Goal: Task Accomplishment & Management: Use online tool/utility

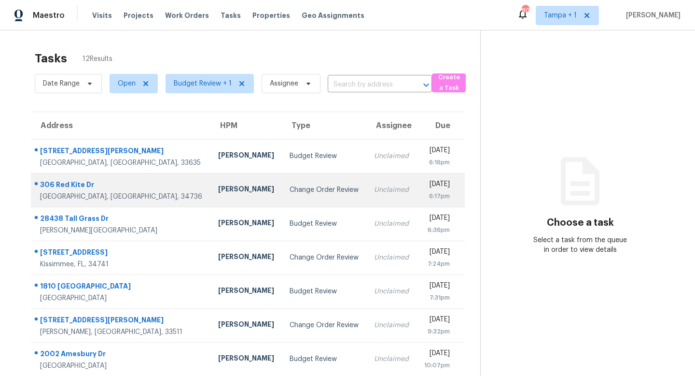
click at [290, 193] on div "Change Order Review" at bounding box center [324, 190] width 69 height 10
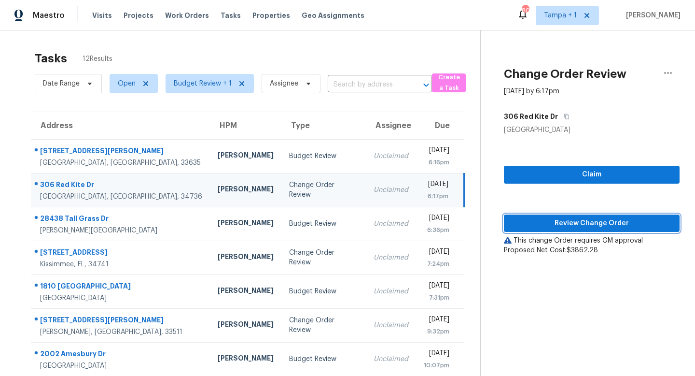
click at [601, 224] on span "Review Change Order" at bounding box center [592, 223] width 160 height 12
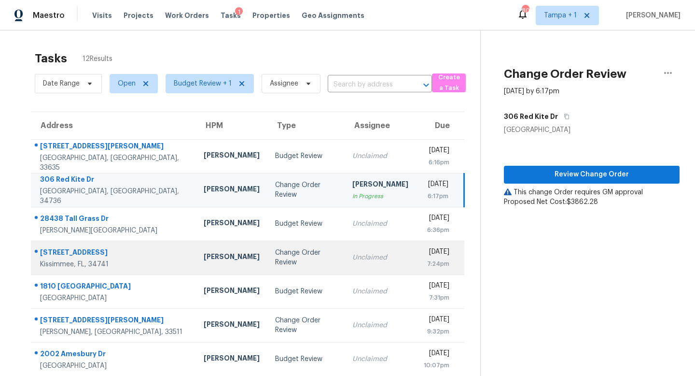
click at [275, 257] on div "Change Order Review" at bounding box center [306, 257] width 62 height 19
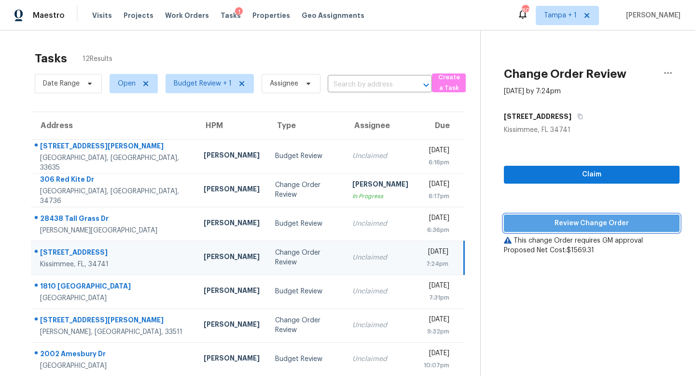
click at [590, 224] on span "Review Change Order" at bounding box center [592, 223] width 160 height 12
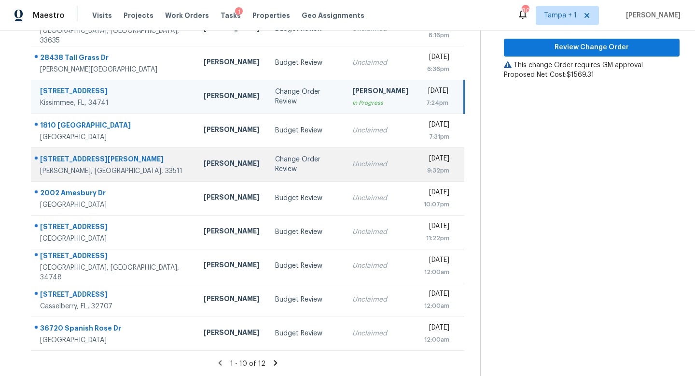
scroll to position [93, 0]
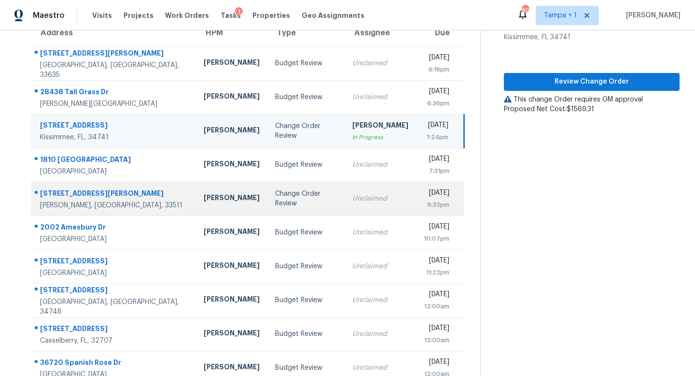
click at [345, 201] on td "Unclaimed" at bounding box center [380, 199] width 71 height 34
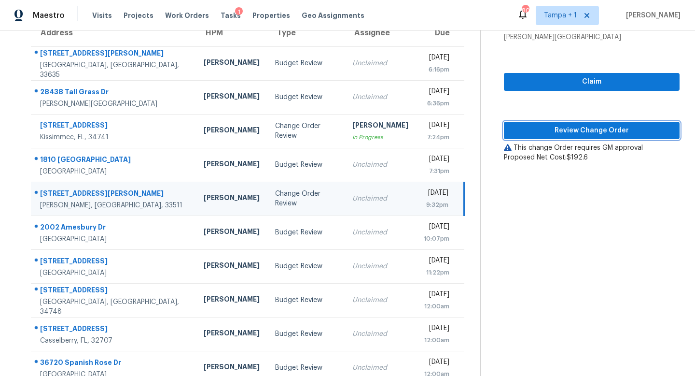
click at [592, 127] on span "Review Change Order" at bounding box center [592, 131] width 160 height 12
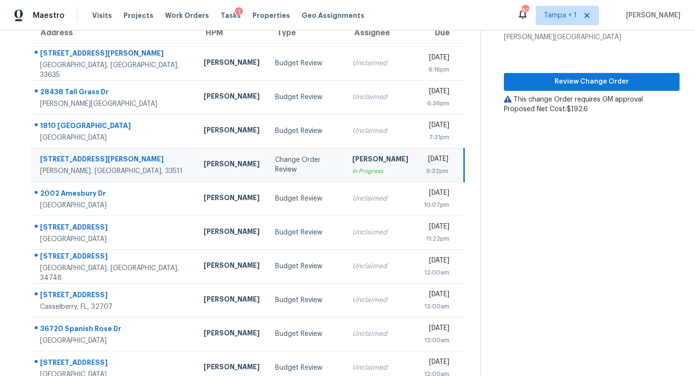
scroll to position [127, 0]
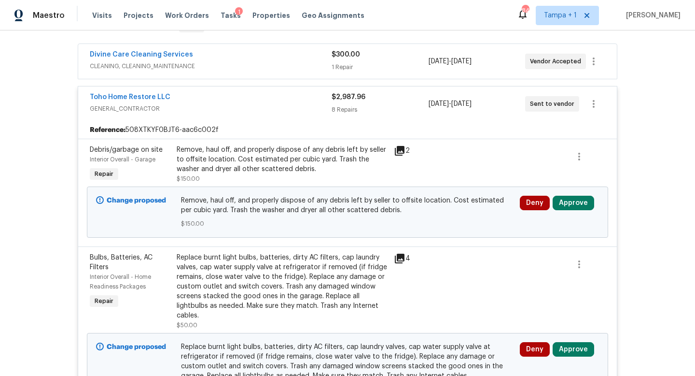
scroll to position [199, 0]
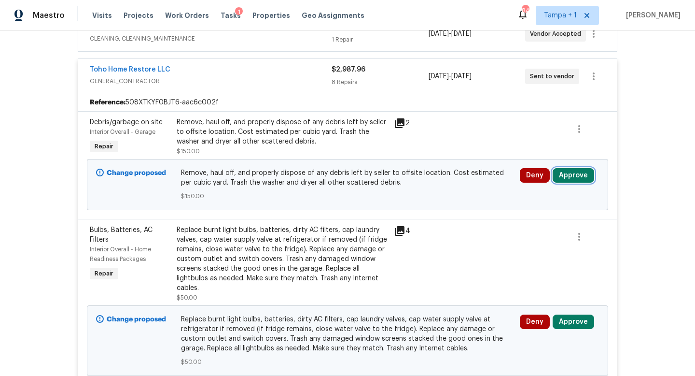
click at [579, 172] on button "Approve" at bounding box center [574, 175] width 42 height 14
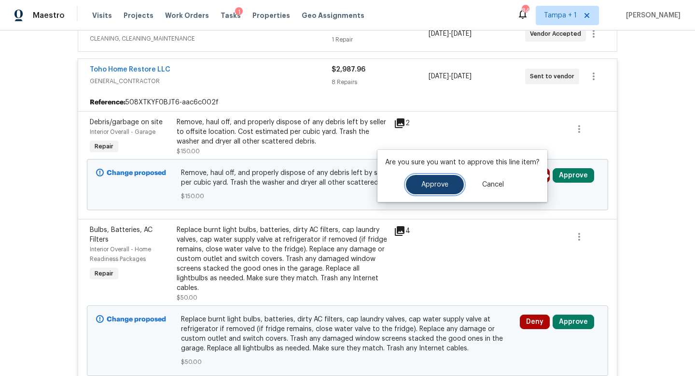
click at [429, 182] on span "Approve" at bounding box center [434, 184] width 27 height 7
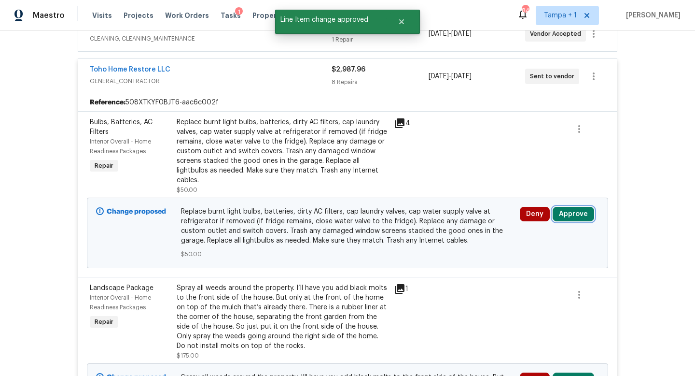
click at [566, 213] on button "Approve" at bounding box center [574, 214] width 42 height 14
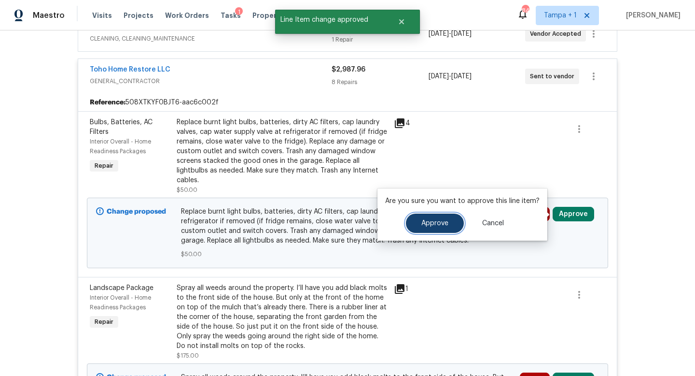
click at [438, 220] on span "Approve" at bounding box center [434, 223] width 27 height 7
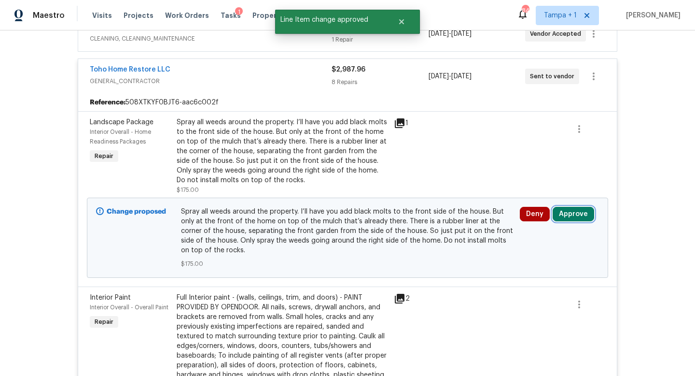
click at [573, 211] on button "Approve" at bounding box center [574, 214] width 42 height 14
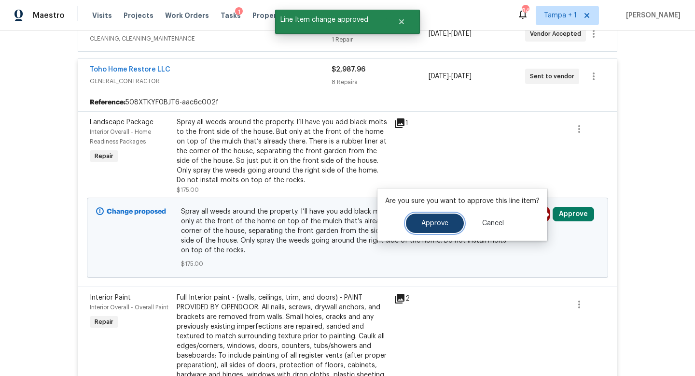
click at [435, 227] on button "Approve" at bounding box center [435, 222] width 58 height 19
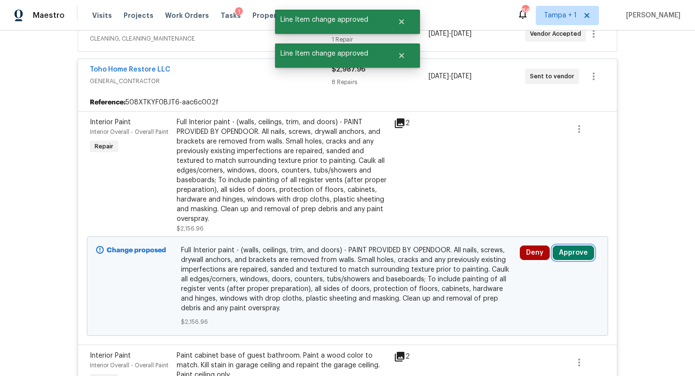
click at [571, 250] on button "Approve" at bounding box center [574, 252] width 42 height 14
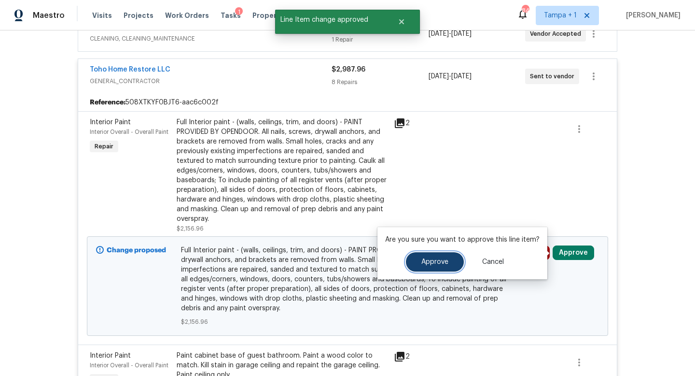
click at [434, 259] on span "Approve" at bounding box center [434, 261] width 27 height 7
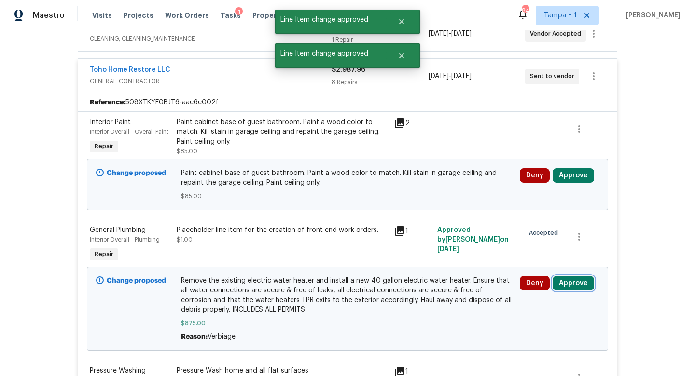
click at [580, 282] on button "Approve" at bounding box center [574, 283] width 42 height 14
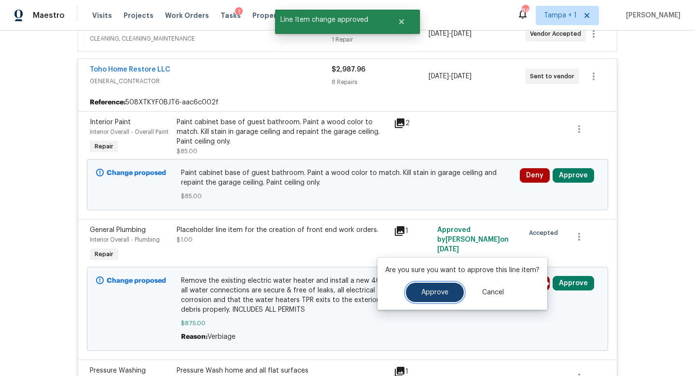
click at [430, 289] on span "Approve" at bounding box center [434, 292] width 27 height 7
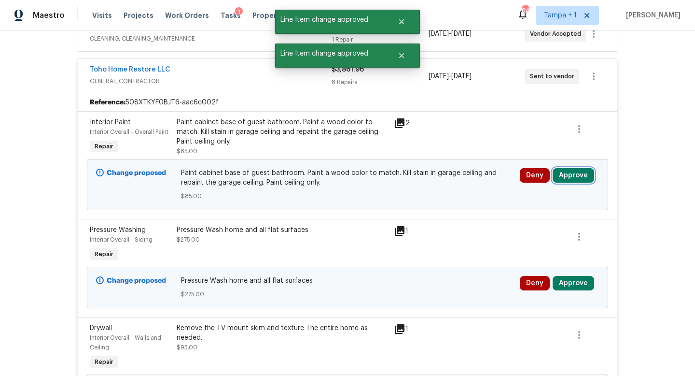
click at [580, 171] on button "Approve" at bounding box center [574, 175] width 42 height 14
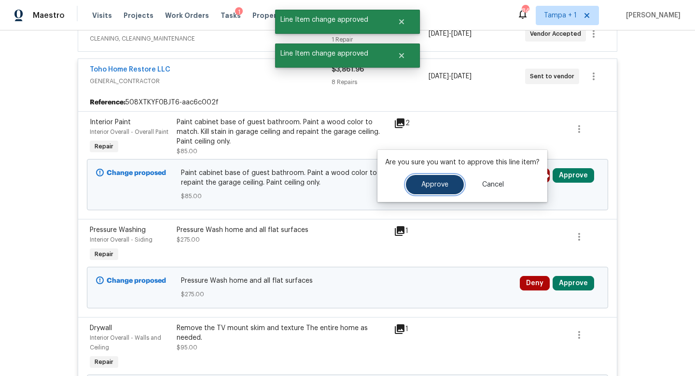
click at [426, 182] on span "Approve" at bounding box center [434, 184] width 27 height 7
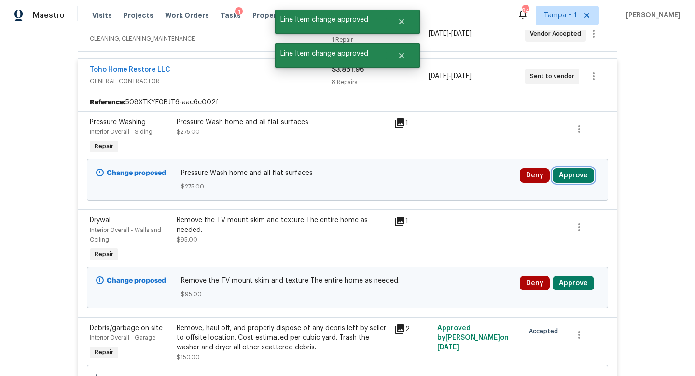
click at [570, 170] on button "Approve" at bounding box center [574, 175] width 42 height 14
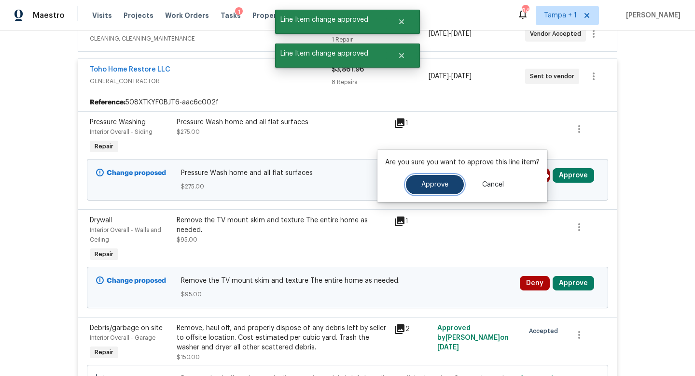
click at [440, 180] on button "Approve" at bounding box center [435, 184] width 58 height 19
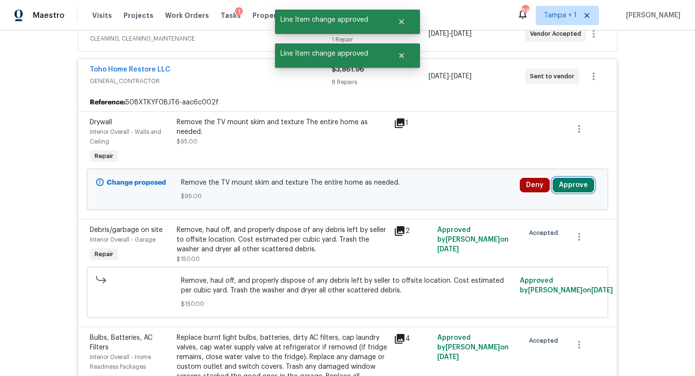
click at [573, 186] on button "Approve" at bounding box center [574, 185] width 42 height 14
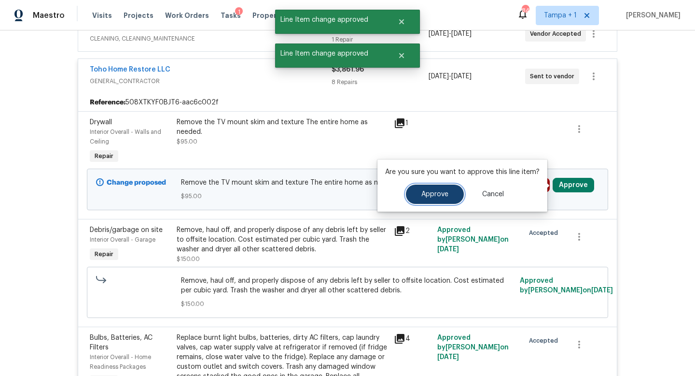
click at [429, 197] on button "Approve" at bounding box center [435, 193] width 58 height 19
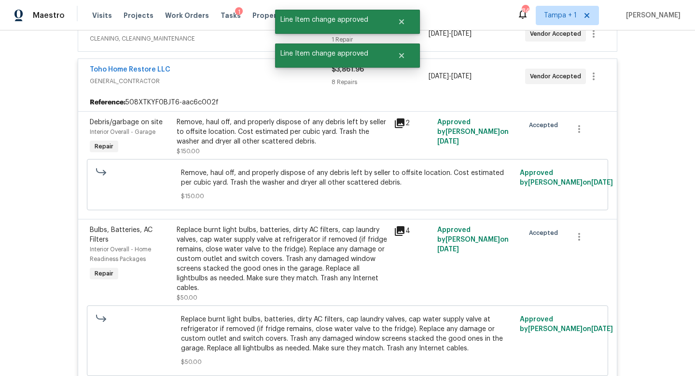
click at [232, 70] on div "Toho Home Restore LLC" at bounding box center [211, 71] width 242 height 12
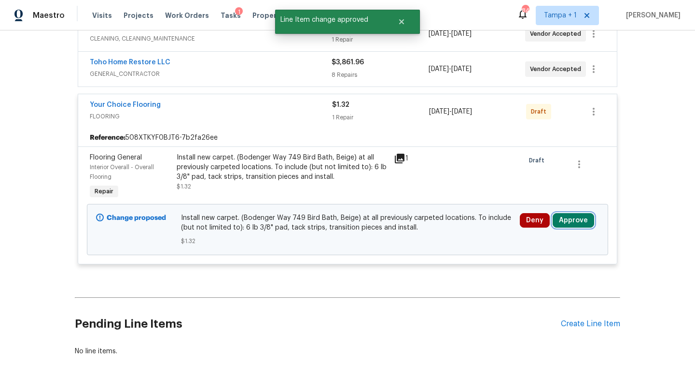
click at [564, 218] on button "Approve" at bounding box center [574, 220] width 42 height 14
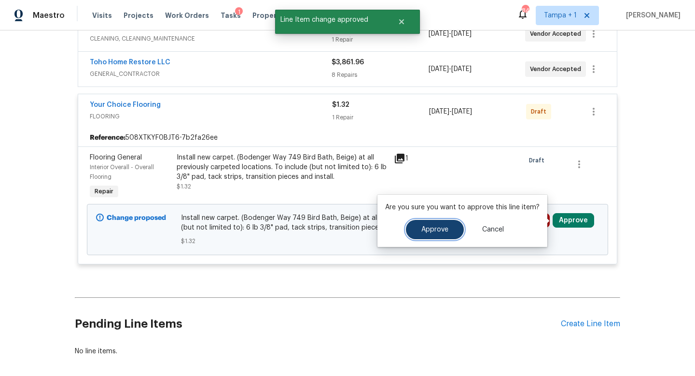
click at [427, 230] on span "Approve" at bounding box center [434, 229] width 27 height 7
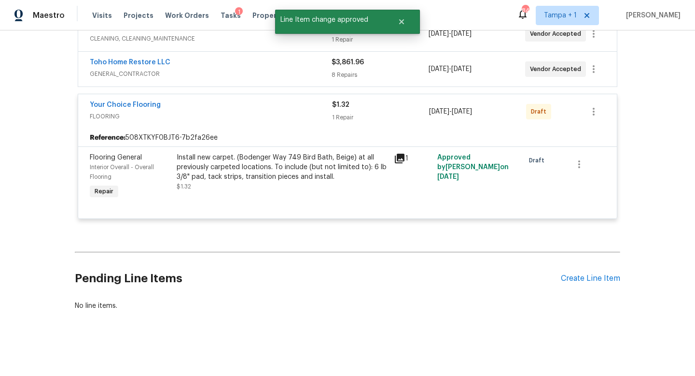
click at [222, 64] on div "Toho Home Restore LLC" at bounding box center [211, 63] width 242 height 12
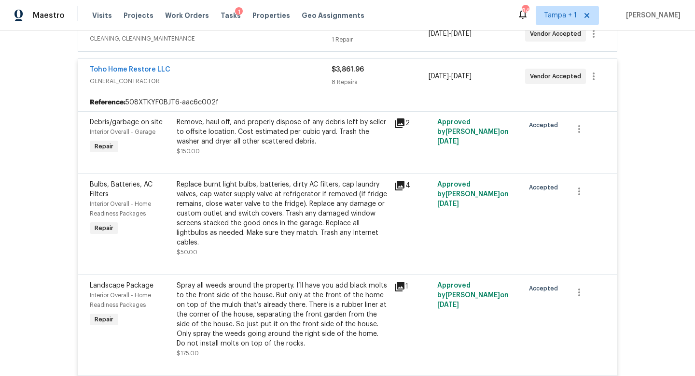
click at [222, 64] on div "Toho Home Restore LLC GENERAL_CONTRACTOR $3,861.96 8 Repairs 9/25/2025 - 10/25/…" at bounding box center [347, 76] width 539 height 35
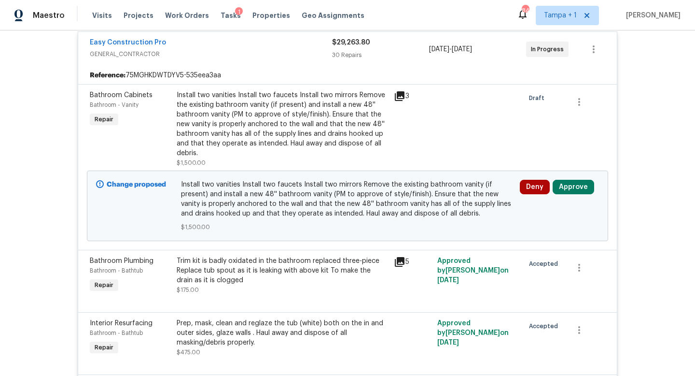
scroll to position [348, 0]
click at [571, 189] on button "Approve" at bounding box center [574, 188] width 42 height 14
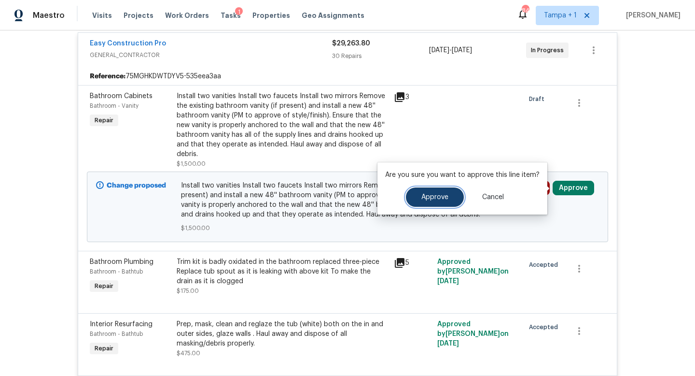
click at [444, 200] on button "Approve" at bounding box center [435, 196] width 58 height 19
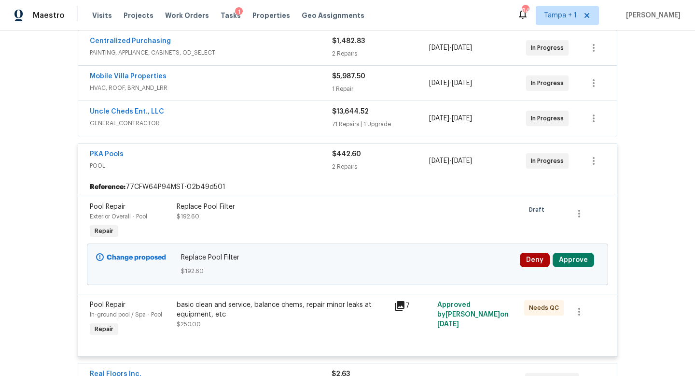
scroll to position [217, 0]
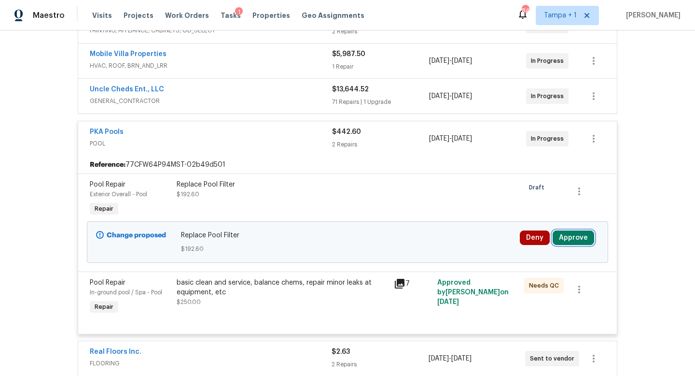
click at [572, 230] on button "Approve" at bounding box center [574, 237] width 42 height 14
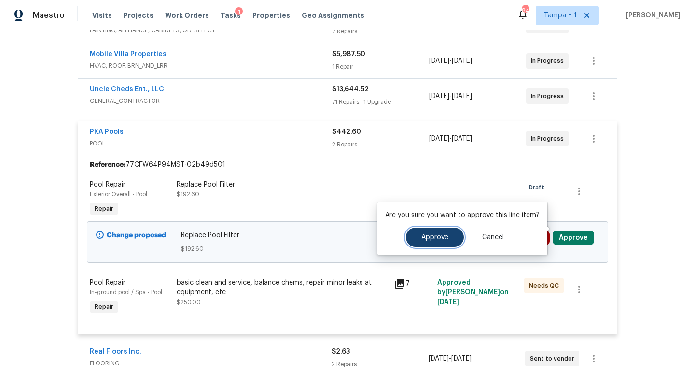
click at [449, 246] on button "Approve" at bounding box center [435, 236] width 58 height 19
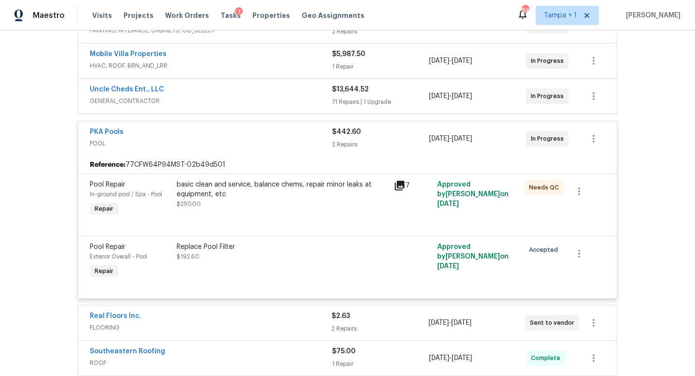
click at [272, 139] on span "POOL" at bounding box center [211, 144] width 242 height 10
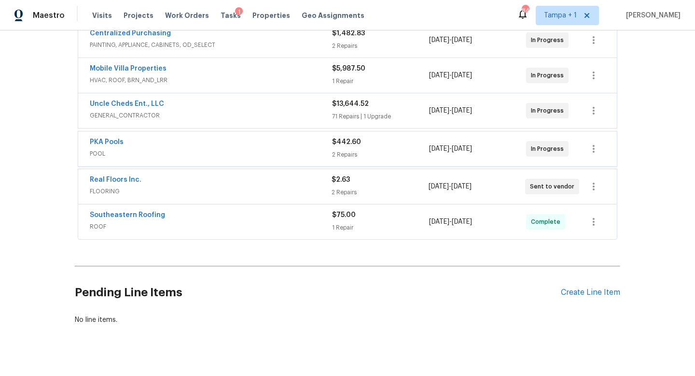
scroll to position [202, 0]
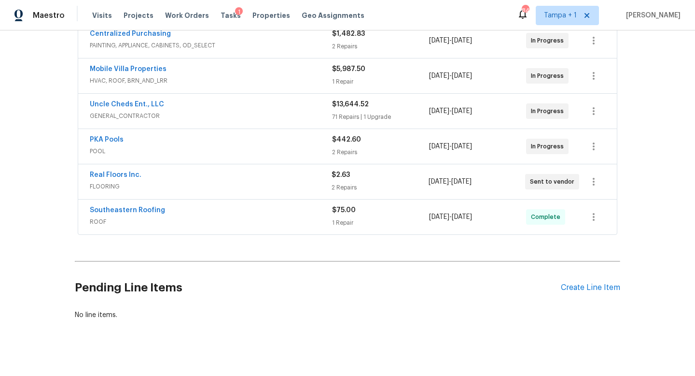
click at [289, 205] on div "Southeastern Roofing" at bounding box center [211, 211] width 242 height 12
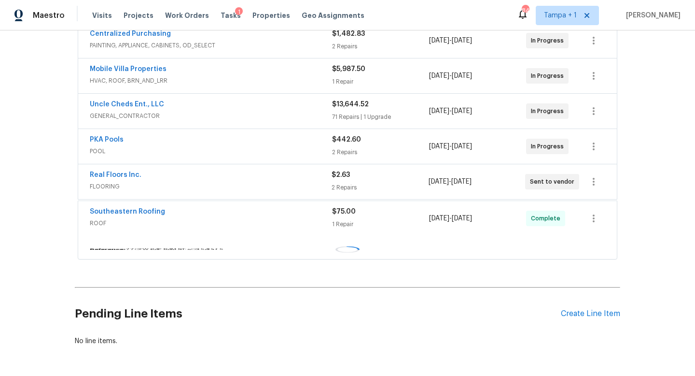
scroll to position [217, 0]
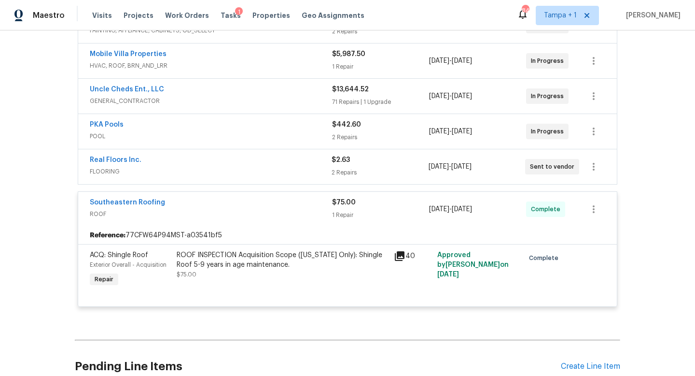
click at [402, 250] on icon at bounding box center [400, 256] width 12 height 12
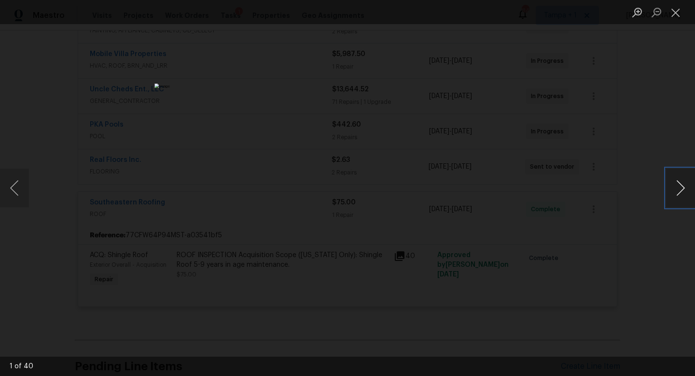
click at [683, 190] on button "Next image" at bounding box center [680, 188] width 29 height 39
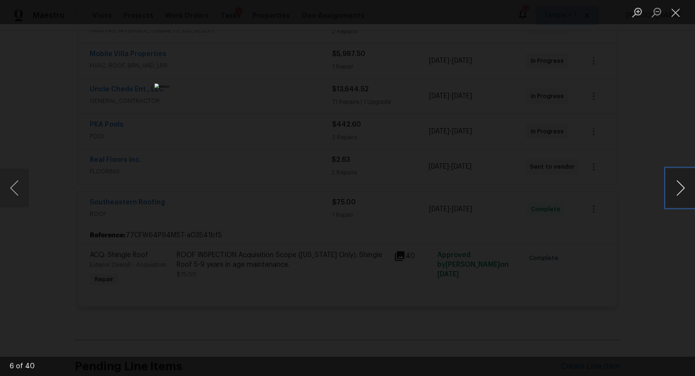
click at [683, 190] on button "Next image" at bounding box center [680, 188] width 29 height 39
click at [534, 137] on div "Lightbox" at bounding box center [347, 188] width 695 height 376
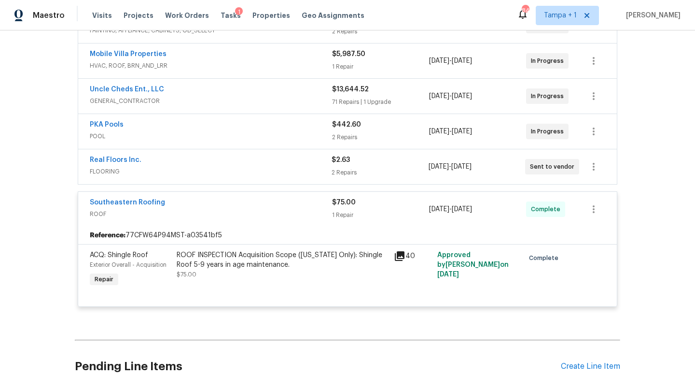
click at [294, 155] on div "Real Floors Inc." at bounding box center [211, 161] width 242 height 12
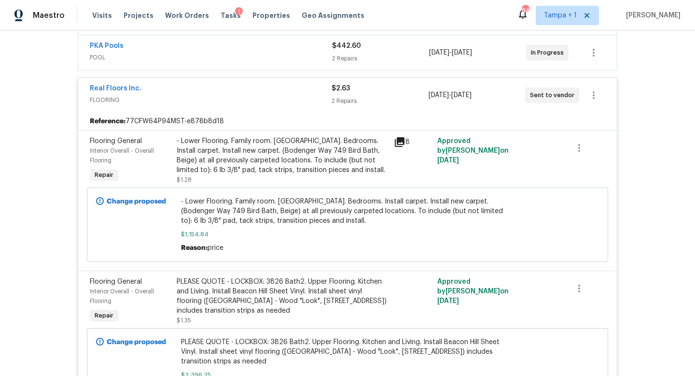
scroll to position [235, 0]
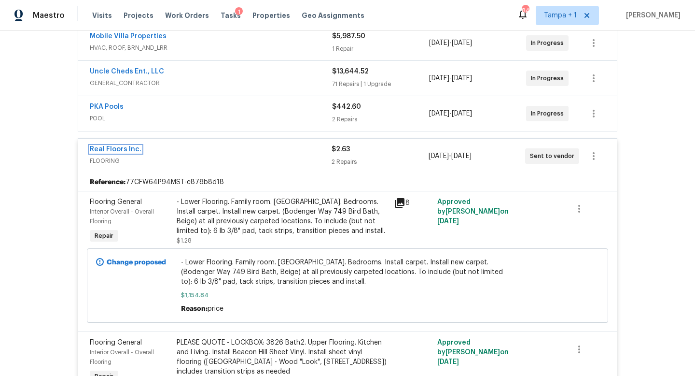
click at [126, 146] on link "Real Floors Inc." at bounding box center [116, 149] width 52 height 7
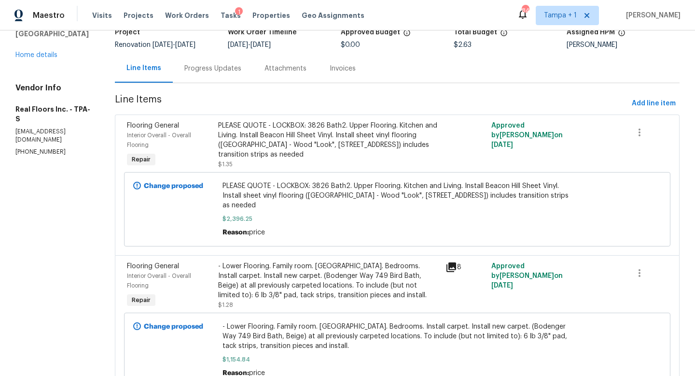
scroll to position [100, 0]
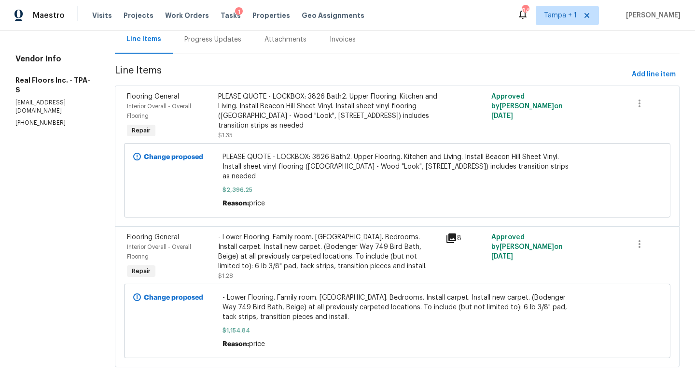
click at [207, 37] on div "Progress Updates" at bounding box center [212, 40] width 57 height 10
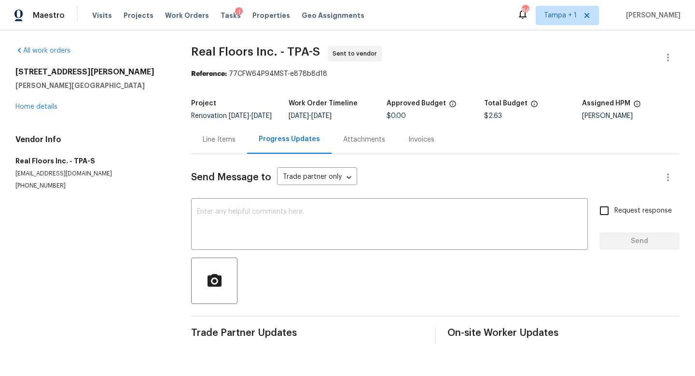
click at [223, 144] on div "Line Items" at bounding box center [219, 140] width 33 height 10
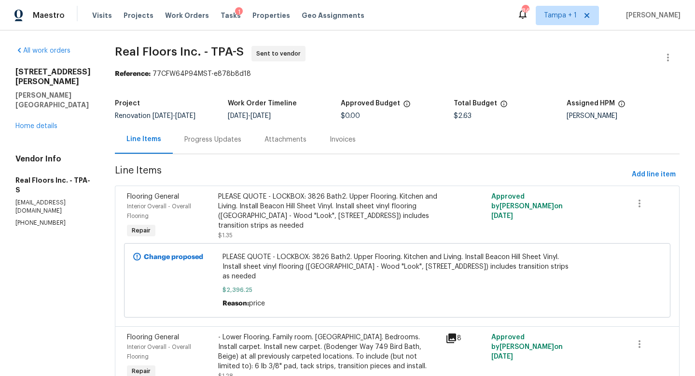
click at [357, 207] on div "PLEASE QUOTE - LOCKBOX: 3826 Bath2. Upper Flooring. Kitchen and Living. Install…" at bounding box center [329, 211] width 222 height 39
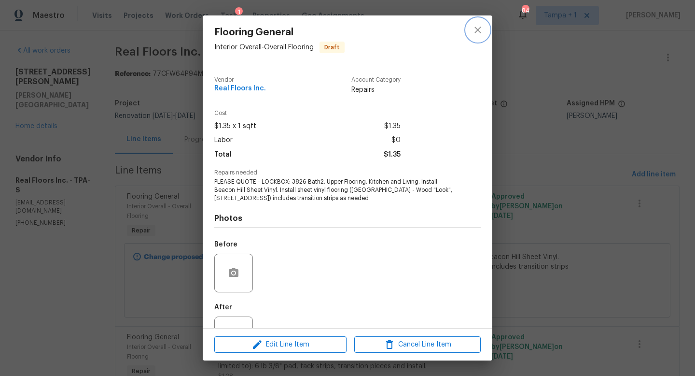
click at [480, 29] on icon "close" at bounding box center [478, 30] width 12 height 12
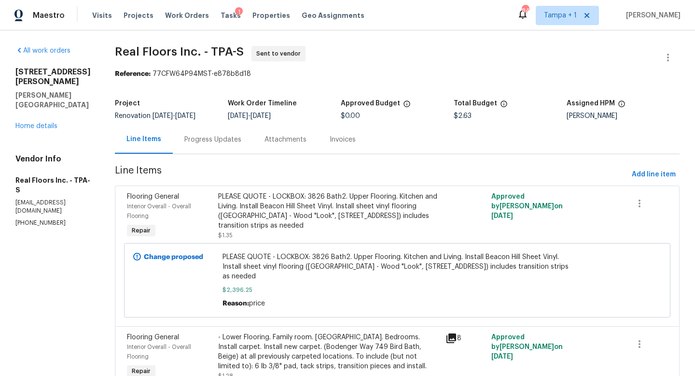
click at [312, 267] on span "PLEASE QUOTE - LOCKBOX: 3826 Bath2. Upper Flooring. Kitchen and Living. Install…" at bounding box center [398, 266] width 350 height 29
click at [349, 207] on div "PLEASE QUOTE - LOCKBOX: 3826 Bath2. Upper Flooring. Kitchen and Living. Install…" at bounding box center [329, 211] width 222 height 39
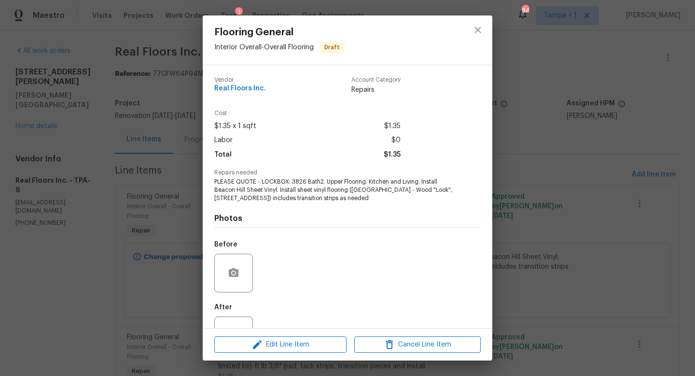
scroll to position [37, 0]
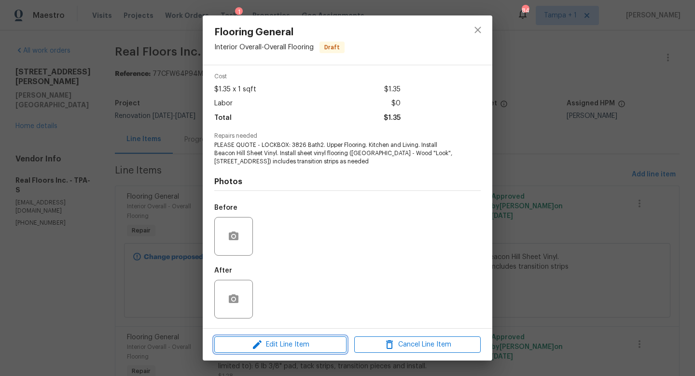
click at [302, 344] on span "Edit Line Item" at bounding box center [280, 344] width 126 height 12
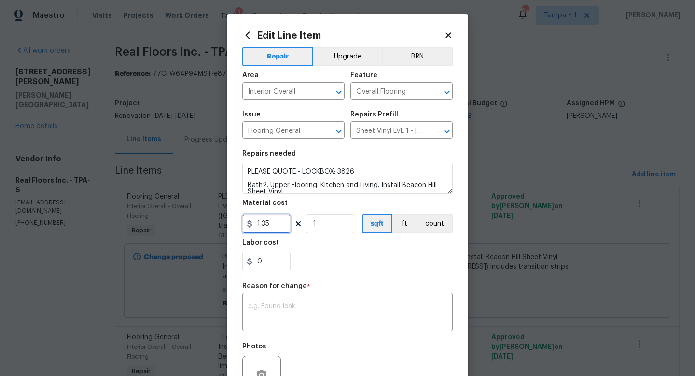
drag, startPoint x: 275, startPoint y: 225, endPoint x: 237, endPoint y: 225, distance: 38.1
click at [237, 225] on div "Edit Line Item Repair Upgrade BRN Area Interior Overall ​ Feature Overall Floor…" at bounding box center [347, 237] width 241 height 447
type input "2396.25"
click at [276, 303] on textarea at bounding box center [347, 313] width 199 height 20
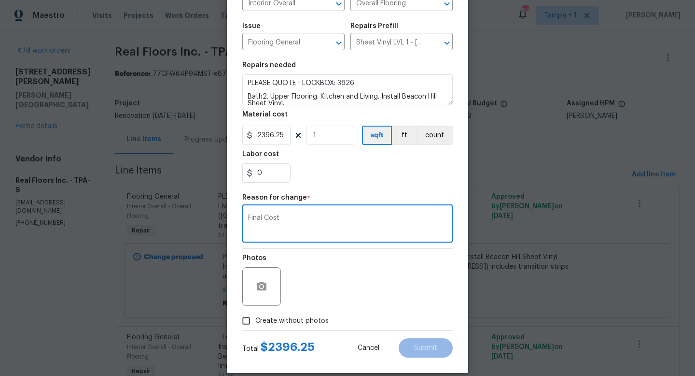
scroll to position [100, 0]
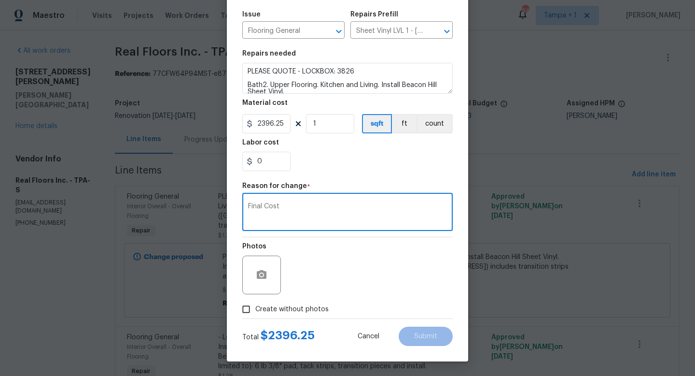
type textarea "Final Cost"
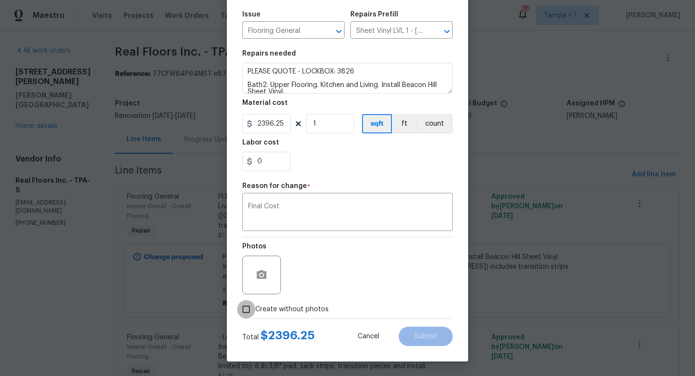
click at [251, 309] on input "Create without photos" at bounding box center [246, 309] width 18 height 18
checkbox input "true"
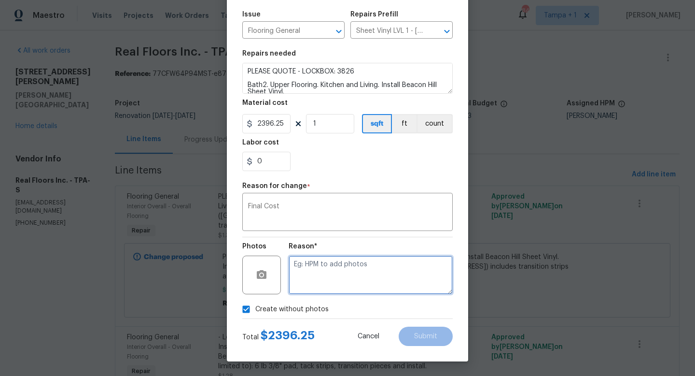
click at [319, 269] on textarea at bounding box center [371, 274] width 164 height 39
type textarea "....."
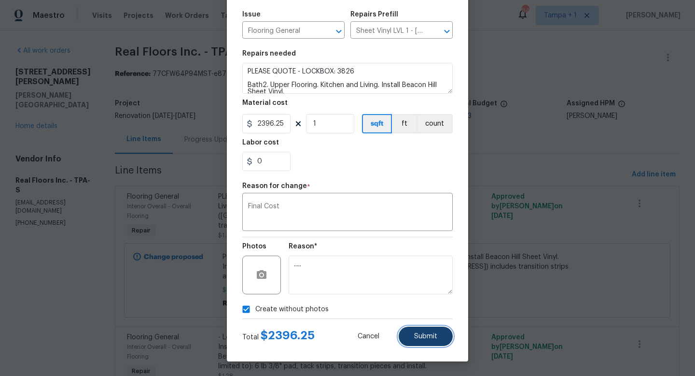
click at [430, 337] on span "Submit" at bounding box center [425, 336] width 23 height 7
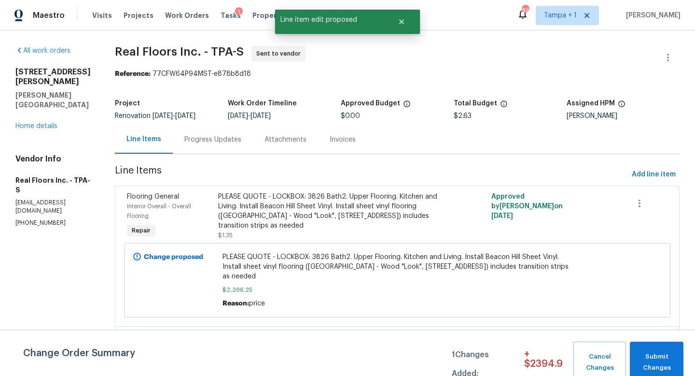
scroll to position [0, 0]
click at [654, 362] on span "Submit Changes" at bounding box center [657, 362] width 44 height 22
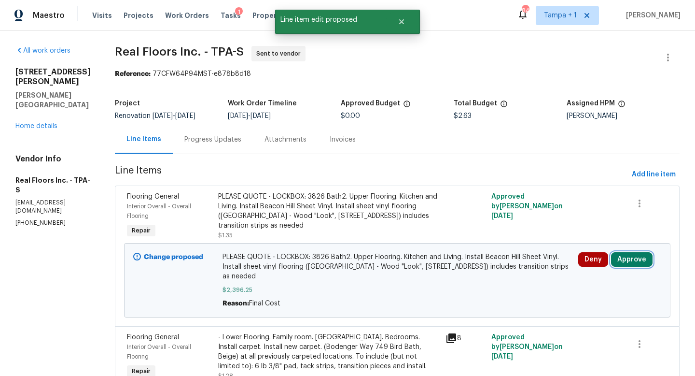
click at [629, 258] on button "Approve" at bounding box center [632, 259] width 42 height 14
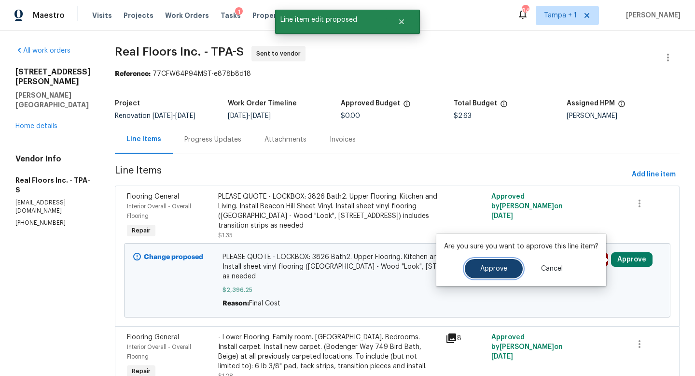
click at [492, 265] on span "Approve" at bounding box center [493, 268] width 27 height 7
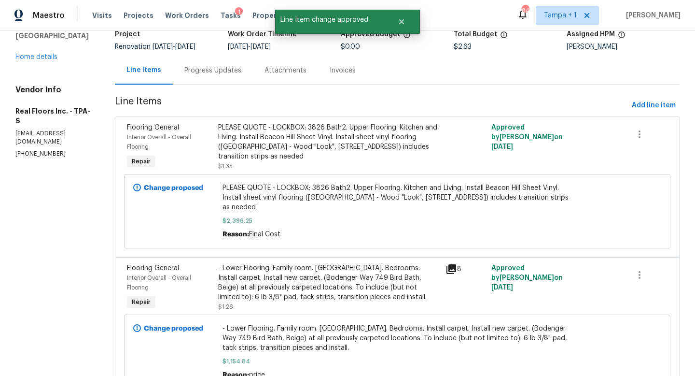
scroll to position [110, 0]
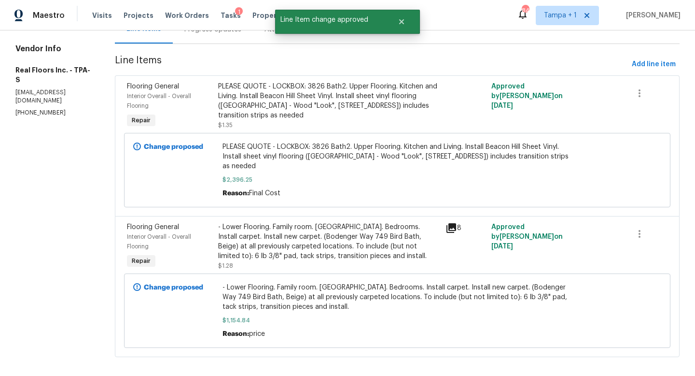
click at [315, 226] on div "- Lower Flooring. Family room. Hallway. Bedrooms. Install carpet. Install new c…" at bounding box center [329, 241] width 222 height 39
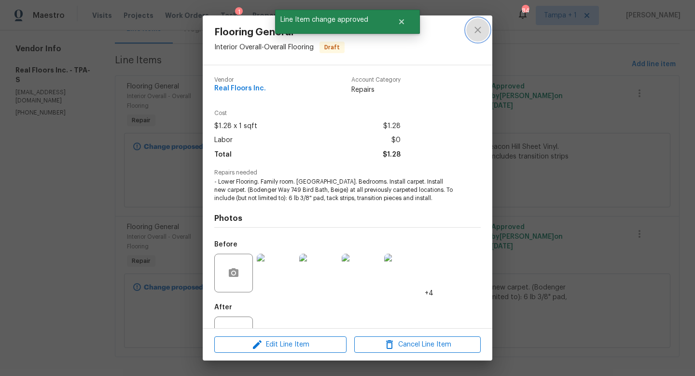
click at [481, 28] on icon "close" at bounding box center [478, 30] width 12 height 12
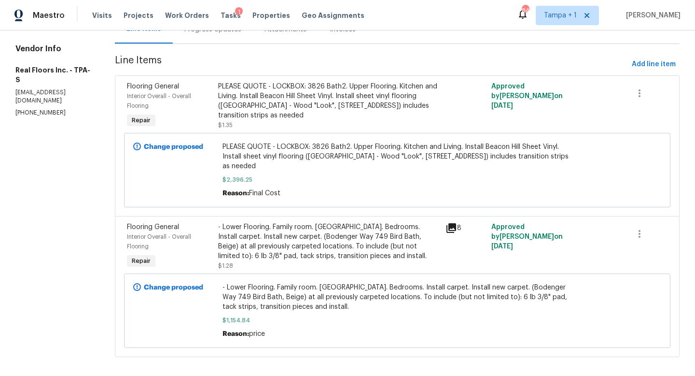
click at [342, 237] on div "- Lower Flooring. Family room. Hallway. Bedrooms. Install carpet. Install new c…" at bounding box center [329, 241] width 222 height 39
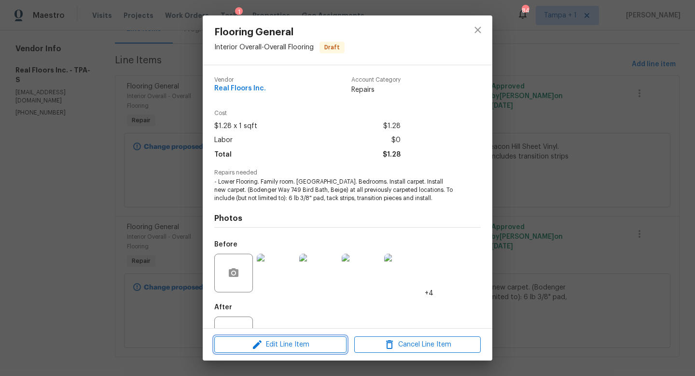
click at [288, 345] on span "Edit Line Item" at bounding box center [280, 344] width 126 height 12
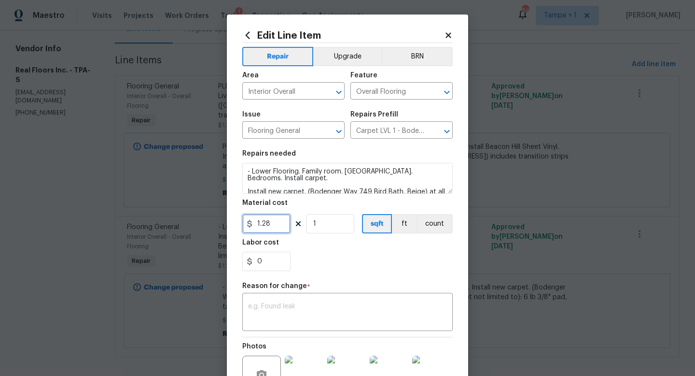
drag, startPoint x: 279, startPoint y: 223, endPoint x: 235, endPoint y: 225, distance: 44.5
click at [235, 225] on div "Edit Line Item Repair Upgrade BRN Area Interior Overall ​ Feature Overall Floor…" at bounding box center [347, 242] width 241 height 456
type input "1154.84"
click at [264, 303] on textarea at bounding box center [347, 313] width 199 height 20
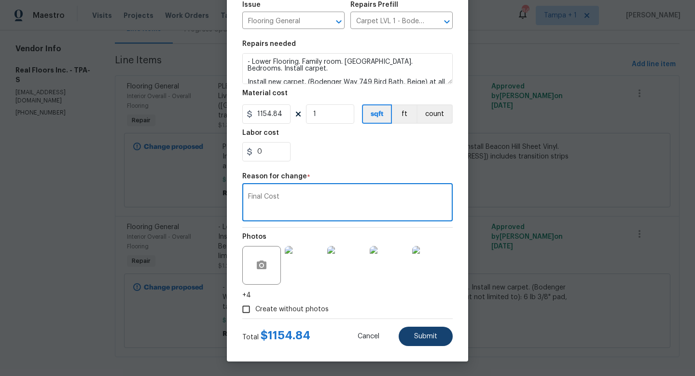
type textarea "Final Cost"
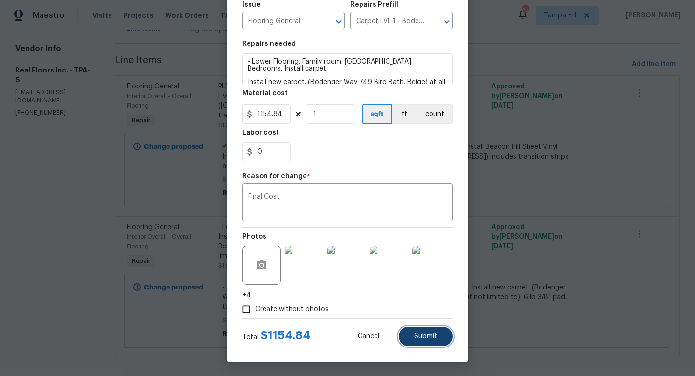
click at [430, 337] on span "Submit" at bounding box center [425, 336] width 23 height 7
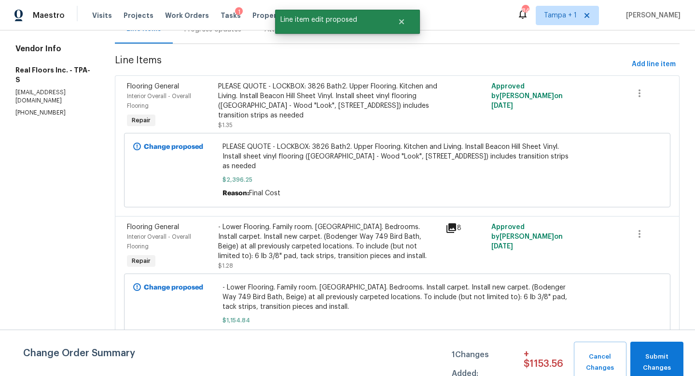
scroll to position [0, 0]
click at [661, 365] on span "Submit Changes" at bounding box center [656, 362] width 43 height 22
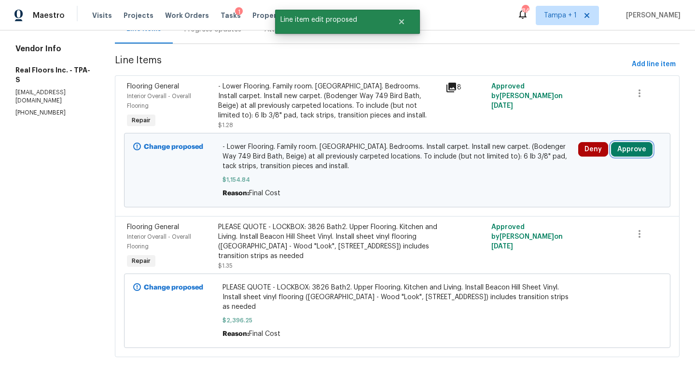
click at [628, 150] on button "Approve" at bounding box center [632, 149] width 42 height 14
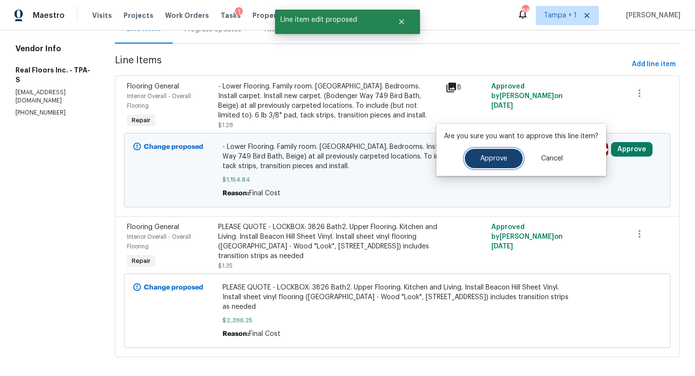
click at [500, 159] on span "Approve" at bounding box center [493, 158] width 27 height 7
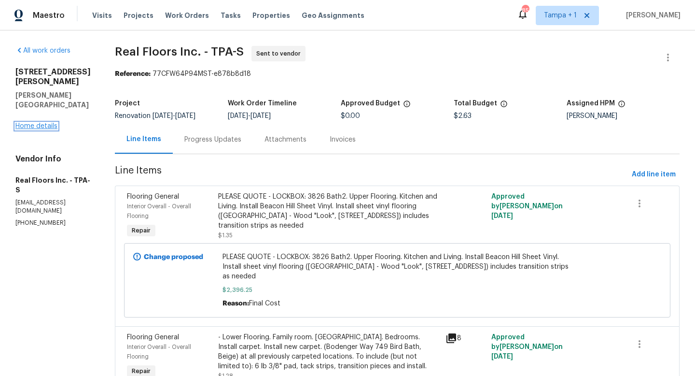
click at [47, 123] on link "Home details" at bounding box center [36, 126] width 42 height 7
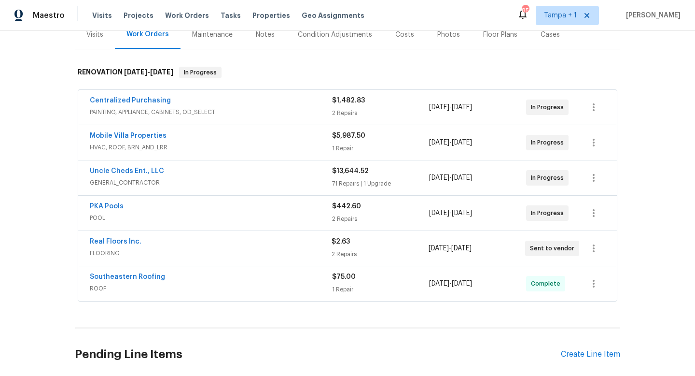
scroll to position [140, 0]
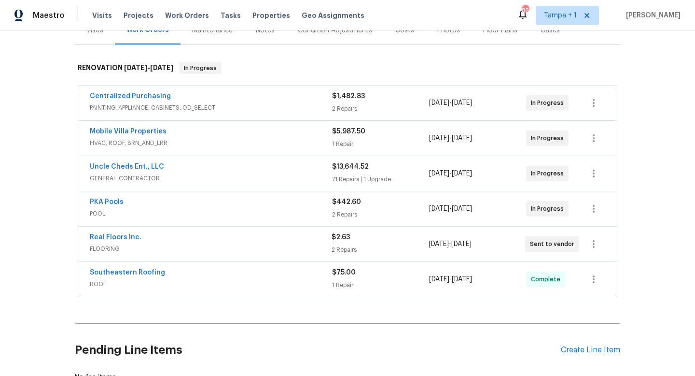
click at [278, 210] on div "PKA Pools POOL" at bounding box center [211, 208] width 242 height 23
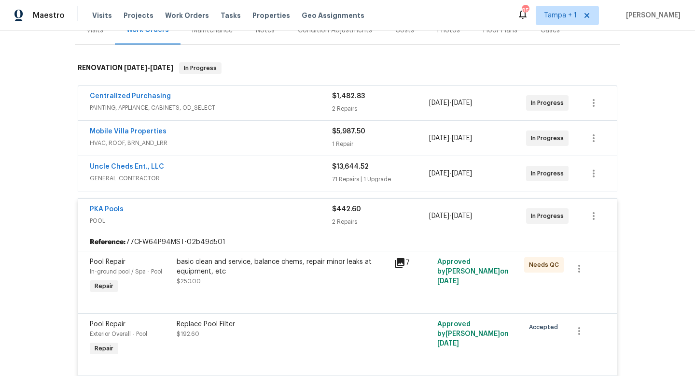
click at [246, 258] on div "basic clean and service, balance chems, repair minor leaks at equipment, etc" at bounding box center [282, 266] width 211 height 19
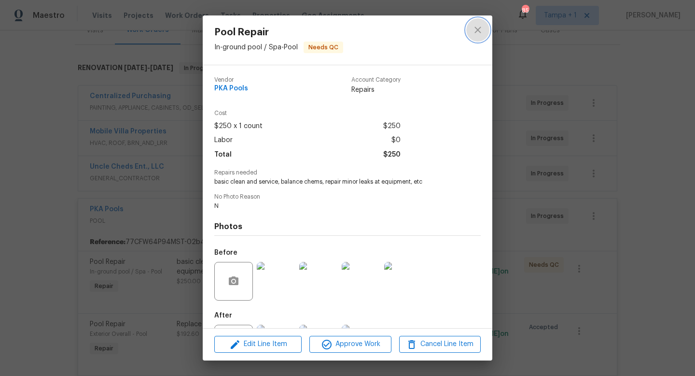
click at [479, 28] on icon "close" at bounding box center [478, 30] width 6 height 6
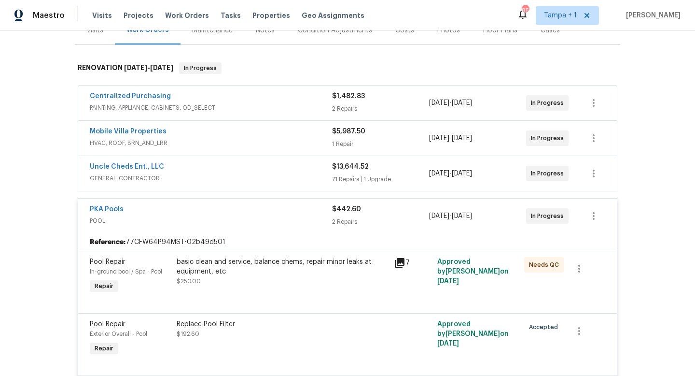
click at [239, 206] on div "PKA Pools" at bounding box center [211, 210] width 242 height 12
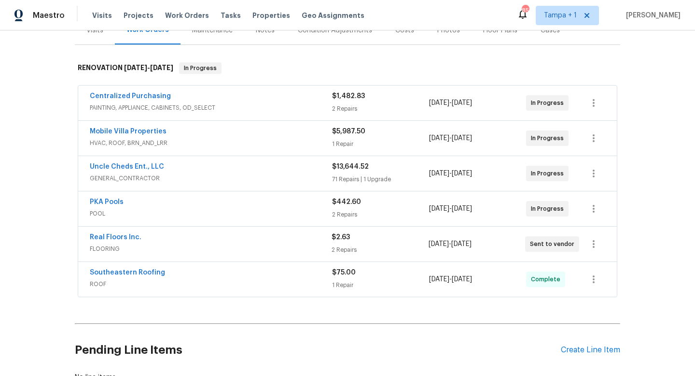
click at [229, 232] on div "Real Floors Inc." at bounding box center [211, 238] width 242 height 12
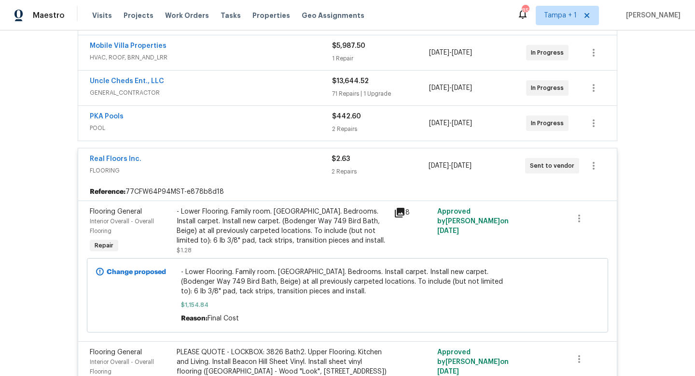
scroll to position [143, 0]
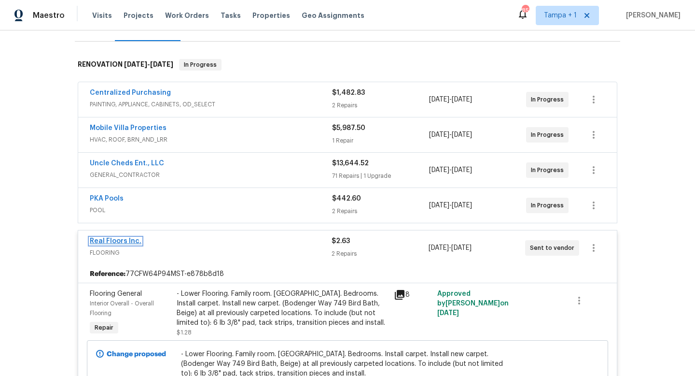
click at [125, 238] on link "Real Floors Inc." at bounding box center [116, 241] width 52 height 7
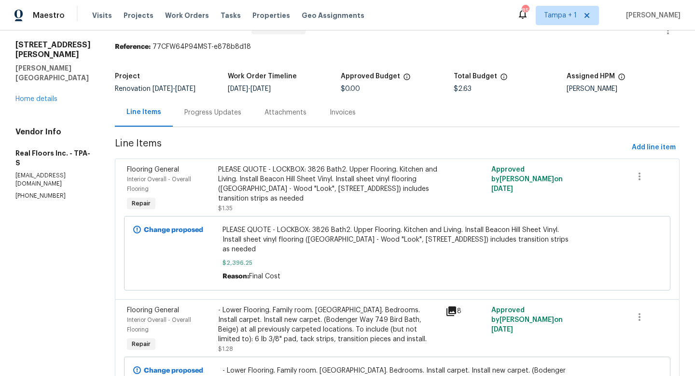
scroll to position [18, 0]
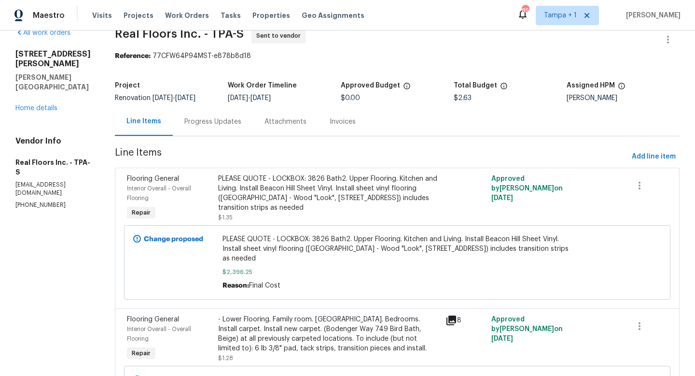
click at [219, 121] on div "Progress Updates" at bounding box center [212, 122] width 57 height 10
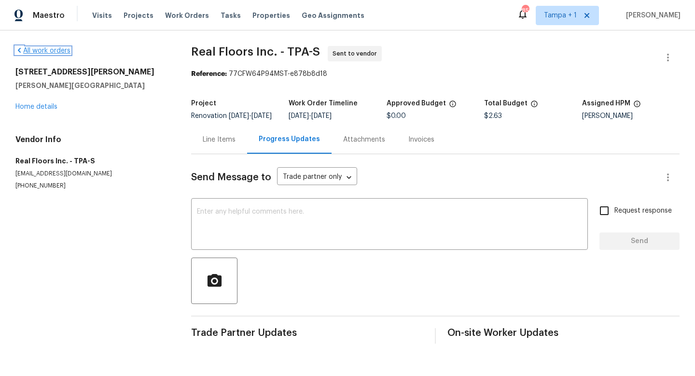
click at [37, 49] on link "All work orders" at bounding box center [42, 50] width 55 height 7
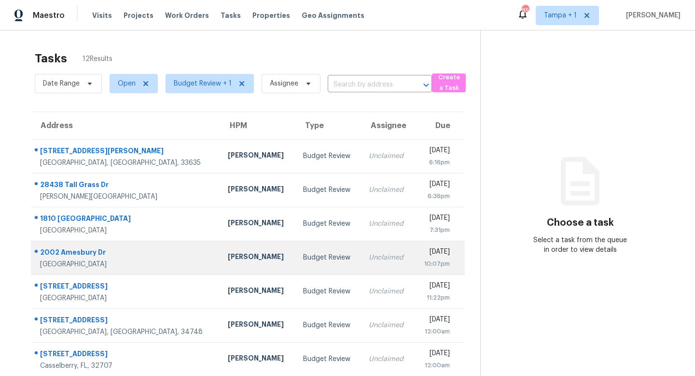
scroll to position [127, 0]
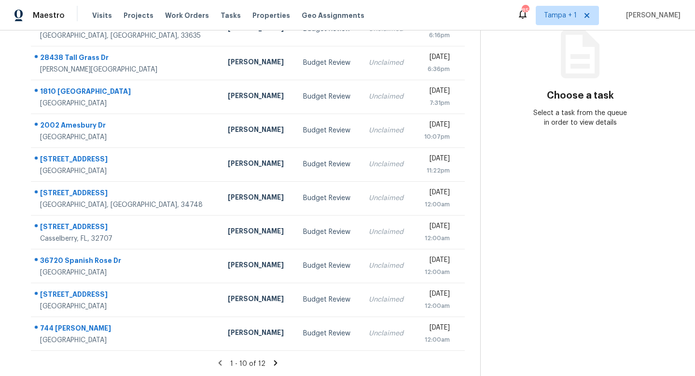
click at [274, 364] on icon at bounding box center [275, 362] width 3 height 5
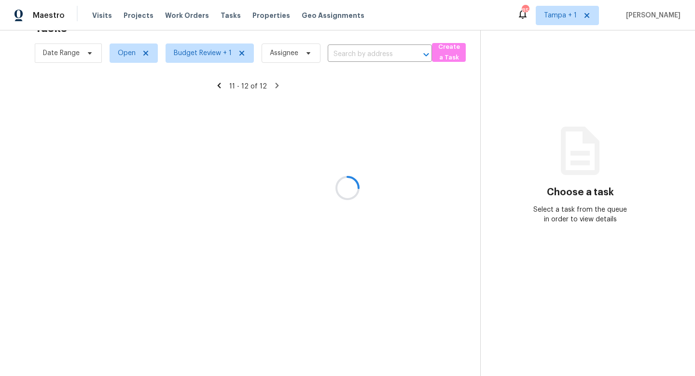
scroll to position [30, 0]
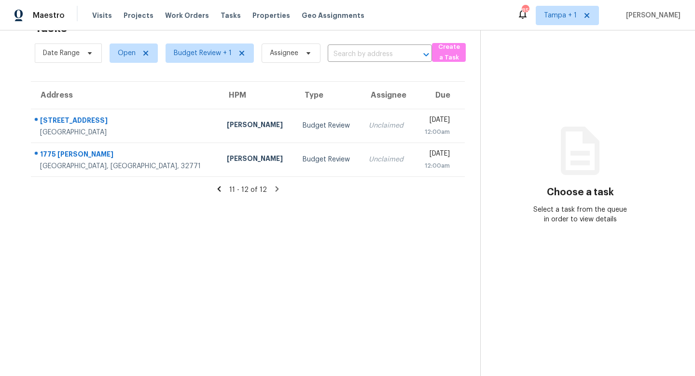
click at [218, 188] on icon at bounding box center [219, 188] width 9 height 9
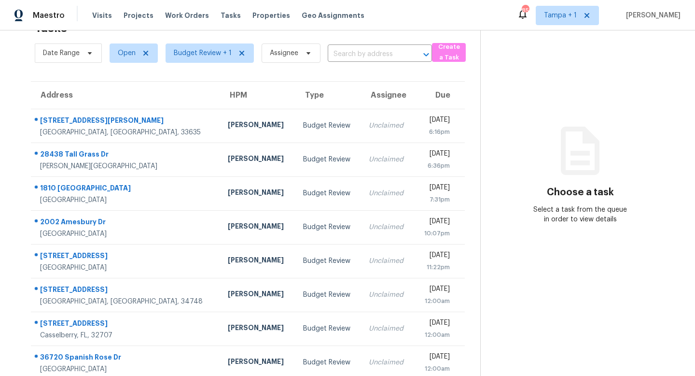
scroll to position [127, 0]
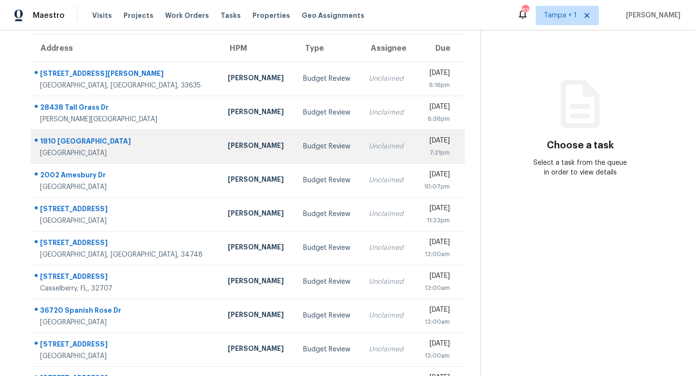
scroll to position [6, 0]
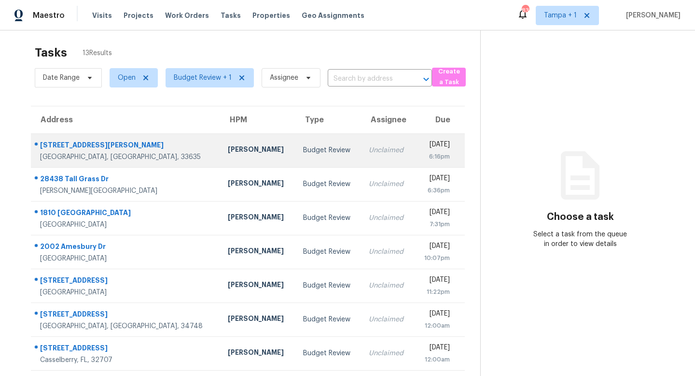
click at [303, 149] on div "Budget Review" at bounding box center [328, 150] width 51 height 10
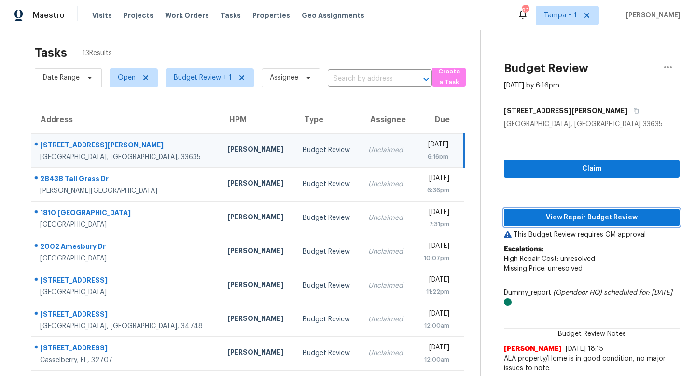
click at [342, 218] on span "View Repair Budget Review" at bounding box center [592, 217] width 160 height 12
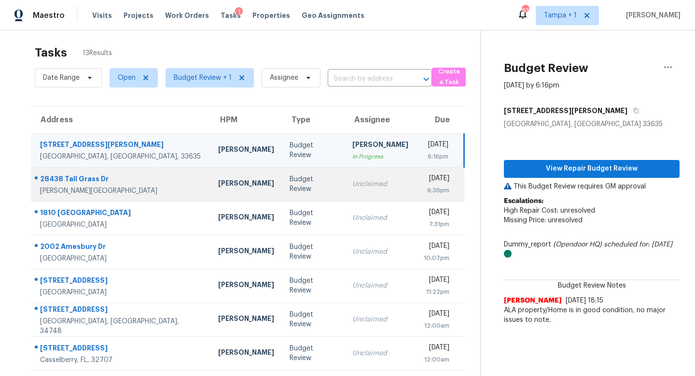
click at [342, 186] on div "Unclaimed" at bounding box center [380, 184] width 56 height 10
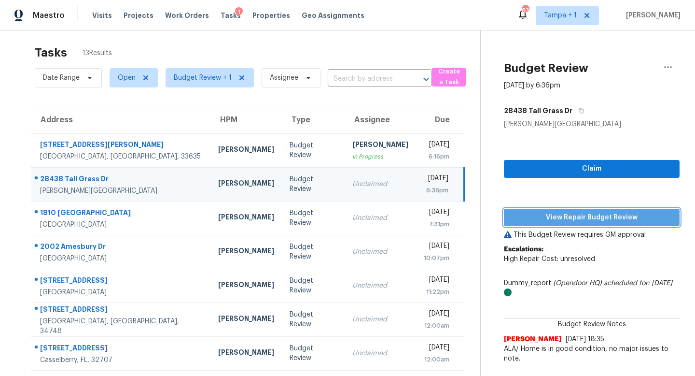
click at [342, 217] on span "View Repair Budget Review" at bounding box center [592, 217] width 160 height 12
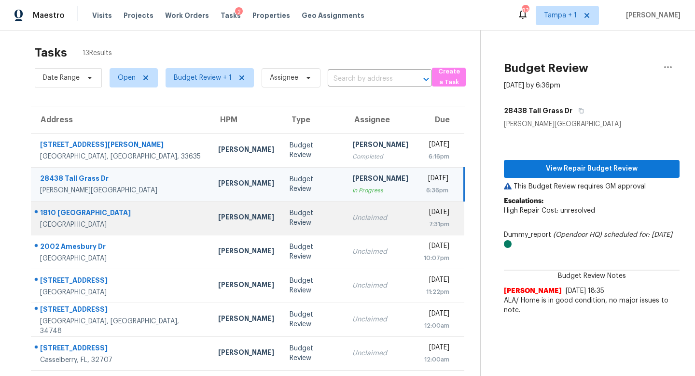
click at [342, 221] on td "Unclaimed" at bounding box center [380, 218] width 71 height 34
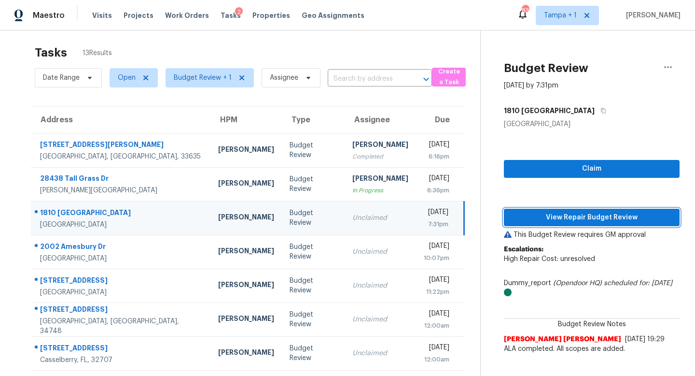
click at [342, 212] on span "View Repair Budget Review" at bounding box center [592, 217] width 160 height 12
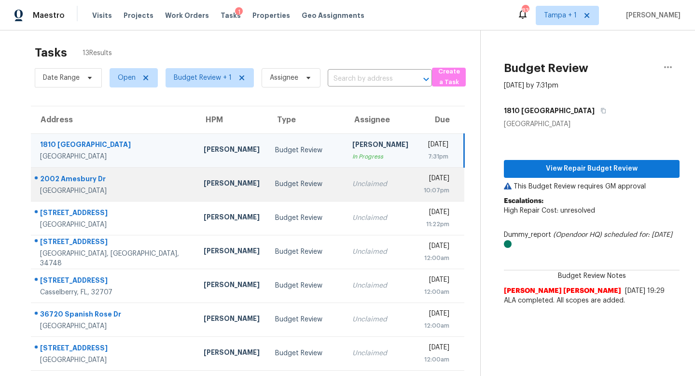
click at [342, 184] on div "Unclaimed" at bounding box center [380, 184] width 56 height 10
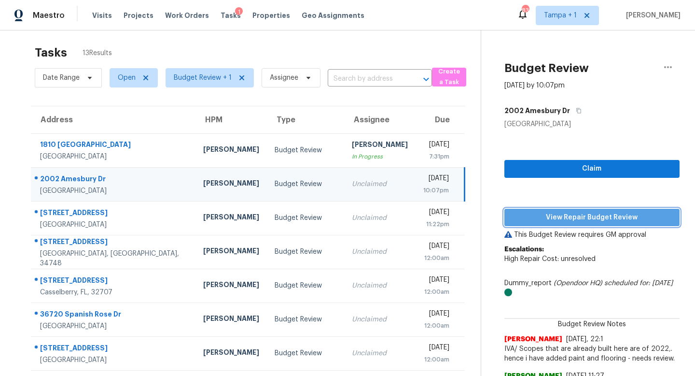
click at [342, 220] on span "View Repair Budget Review" at bounding box center [592, 217] width 160 height 12
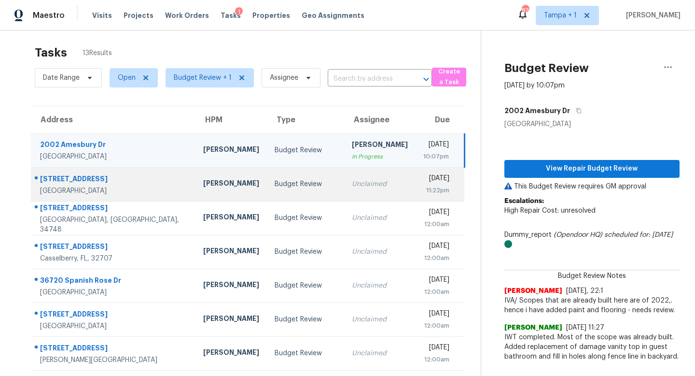
click at [275, 186] on div "Budget Review" at bounding box center [306, 184] width 62 height 10
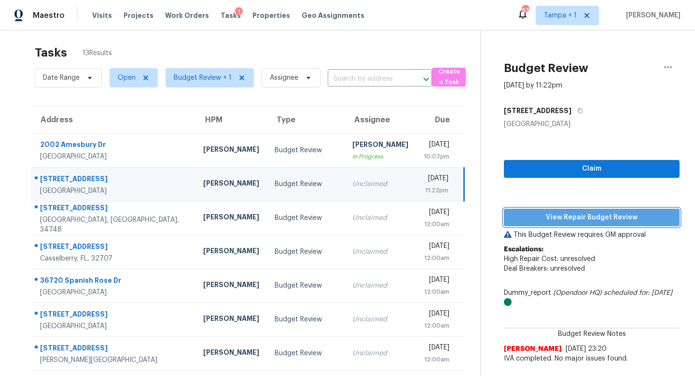
click at [342, 216] on span "View Repair Budget Review" at bounding box center [592, 217] width 160 height 12
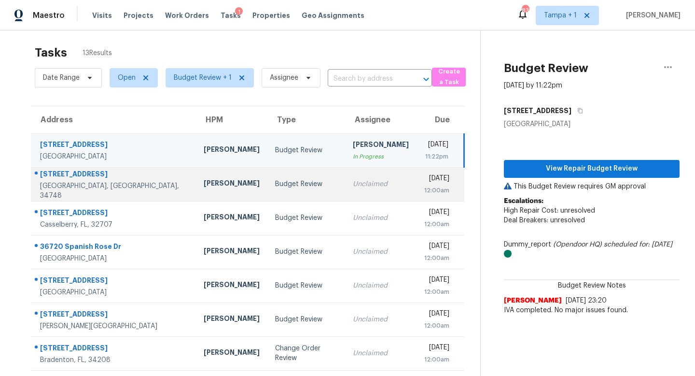
click at [342, 181] on div "Unclaimed" at bounding box center [381, 184] width 56 height 10
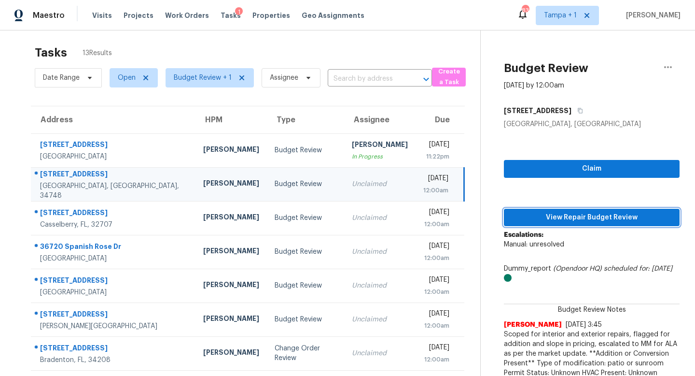
click at [342, 214] on span "View Repair Budget Review" at bounding box center [592, 217] width 160 height 12
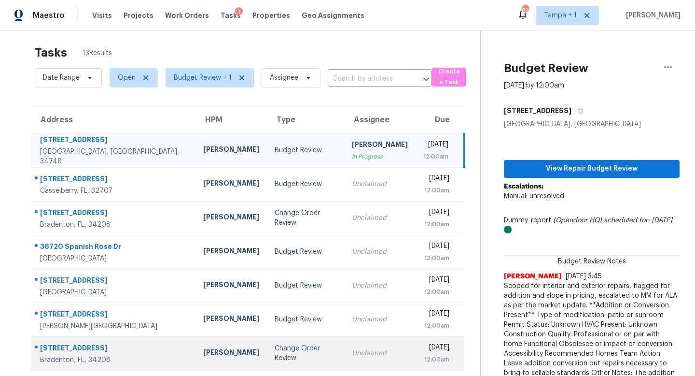
click at [287, 350] on div "Change Order Review" at bounding box center [306, 352] width 62 height 19
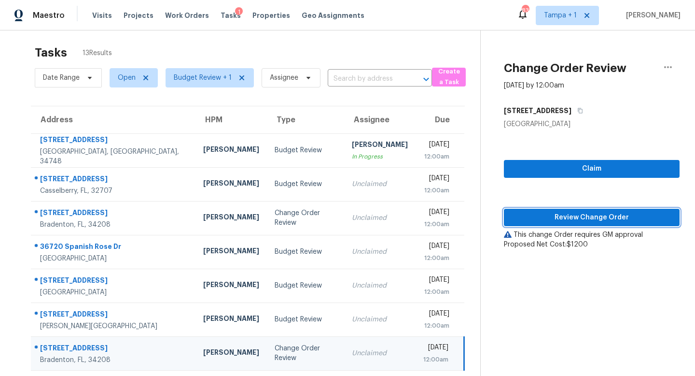
click at [342, 217] on span "Review Change Order" at bounding box center [592, 217] width 160 height 12
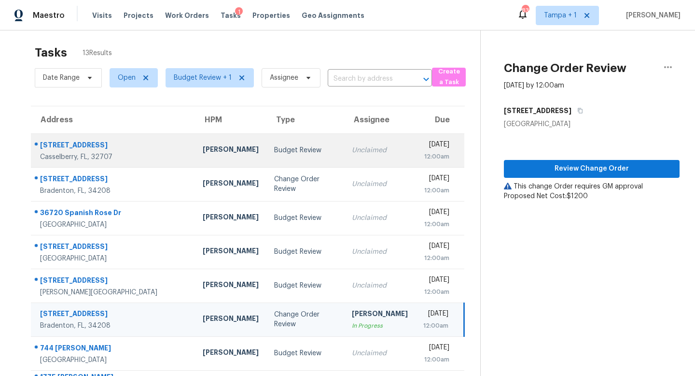
click at [342, 150] on td "Unclaimed" at bounding box center [379, 150] width 71 height 34
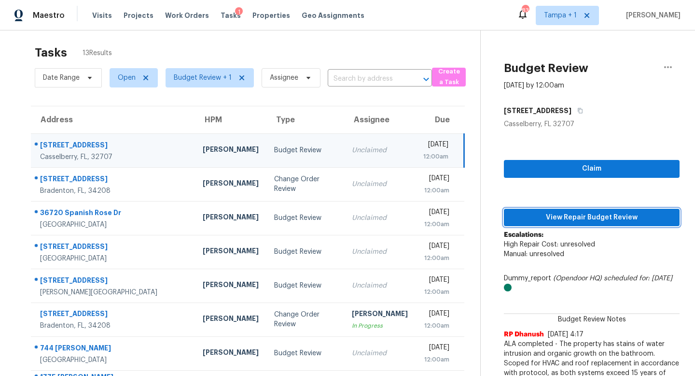
click at [342, 216] on span "View Repair Budget Review" at bounding box center [592, 217] width 160 height 12
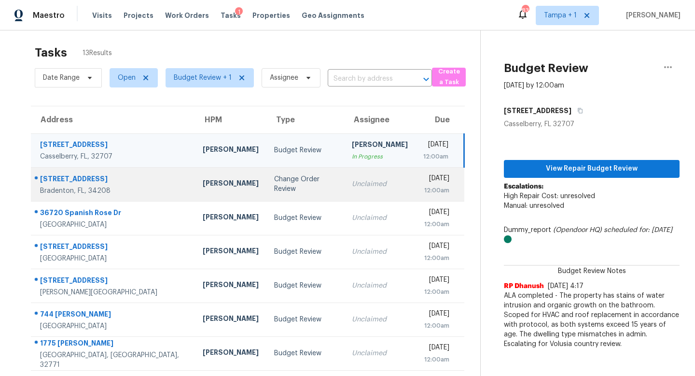
click at [342, 187] on div "Unclaimed" at bounding box center [380, 184] width 56 height 10
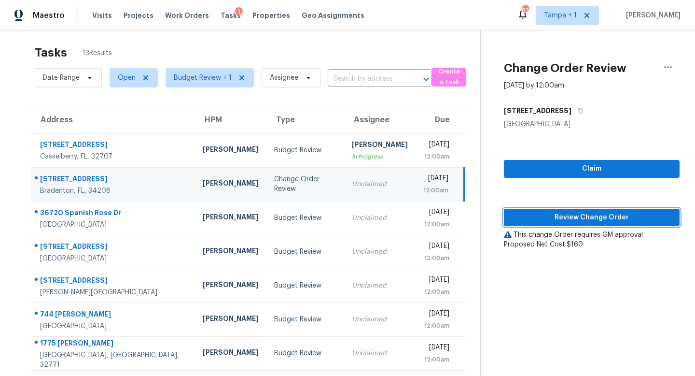
click at [342, 215] on span "Review Change Order" at bounding box center [592, 217] width 160 height 12
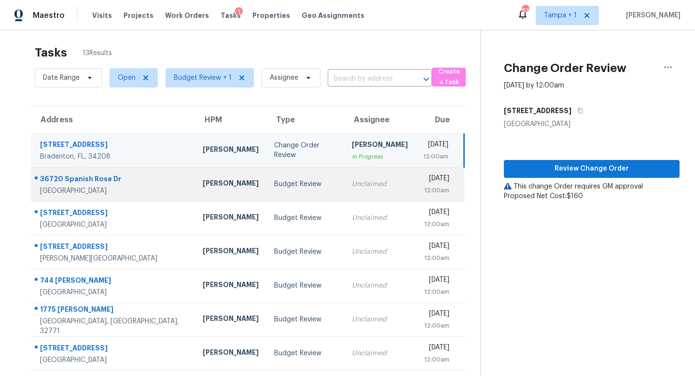
click at [281, 187] on div "Budget Review" at bounding box center [305, 184] width 62 height 10
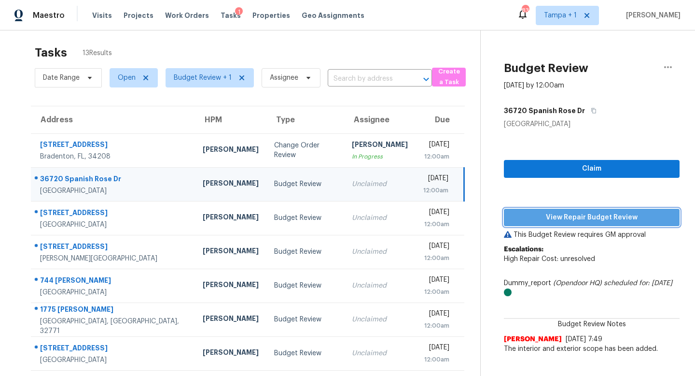
click at [342, 214] on span "View Repair Budget Review" at bounding box center [592, 217] width 160 height 12
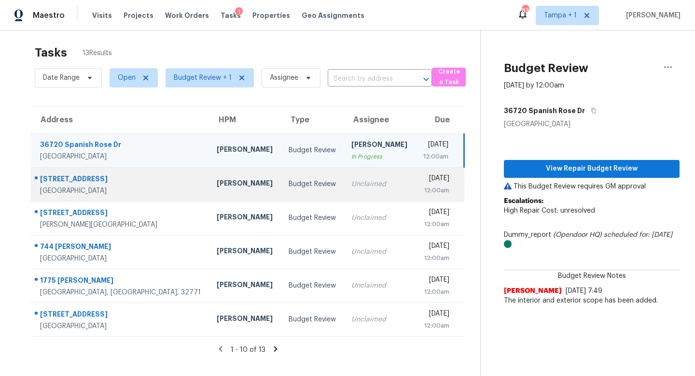
click at [342, 183] on div "Unclaimed" at bounding box center [379, 184] width 56 height 10
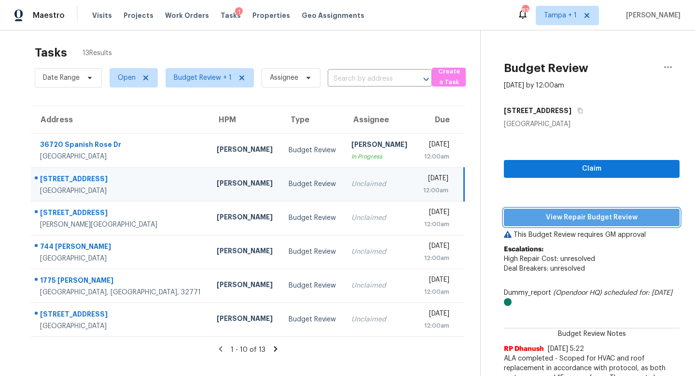
click at [342, 214] on span "View Repair Budget Review" at bounding box center [592, 217] width 160 height 12
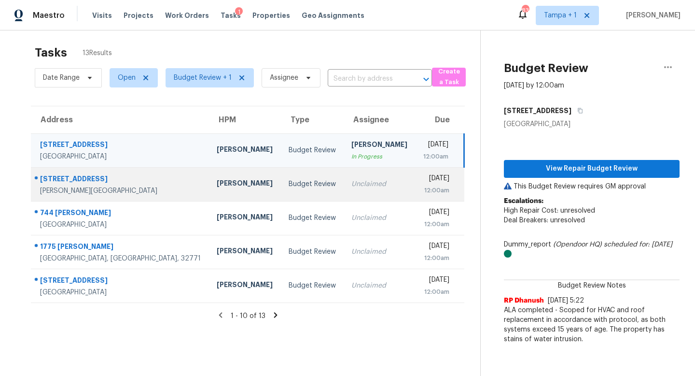
click at [342, 177] on td "Unclaimed" at bounding box center [380, 184] width 72 height 34
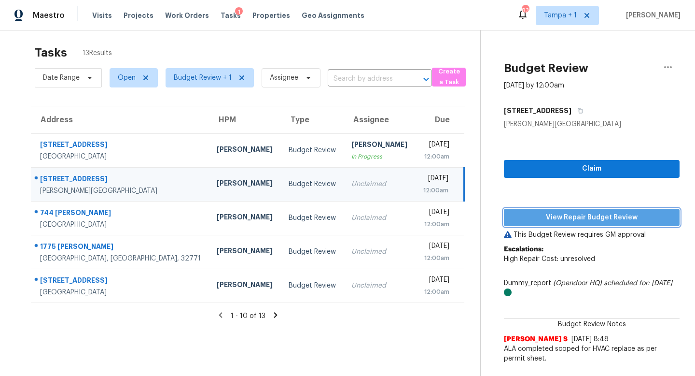
click at [342, 214] on span "View Repair Budget Review" at bounding box center [592, 217] width 160 height 12
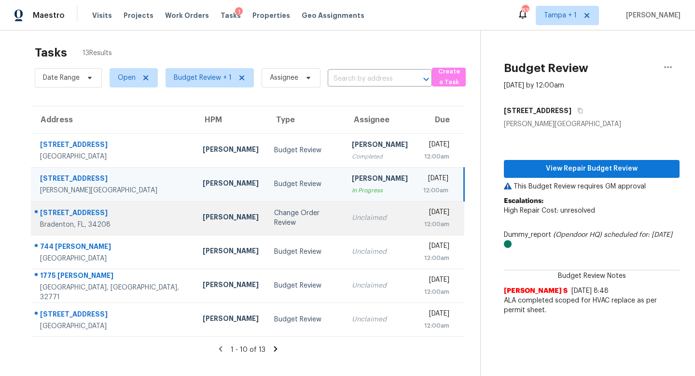
click at [279, 218] on div "Change Order Review" at bounding box center [305, 217] width 62 height 19
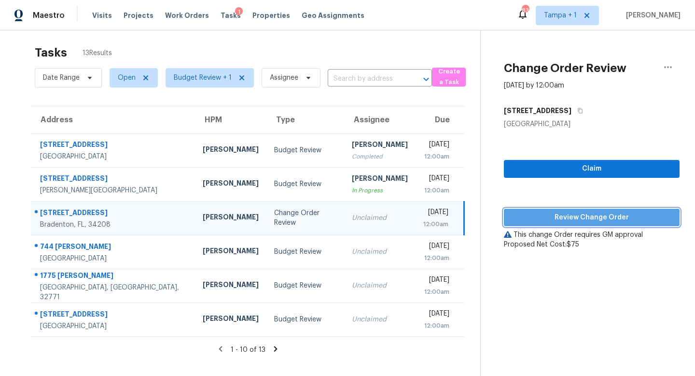
click at [342, 218] on span "Review Change Order" at bounding box center [592, 217] width 160 height 12
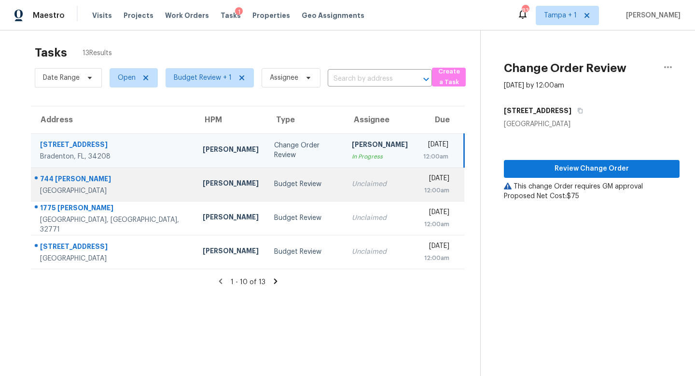
click at [342, 179] on td "Thu, Sep 25th 2025 12:00am" at bounding box center [440, 184] width 49 height 34
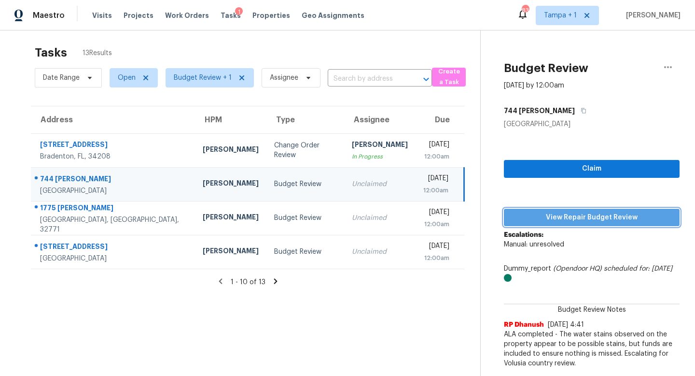
click at [342, 219] on span "View Repair Budget Review" at bounding box center [592, 217] width 160 height 12
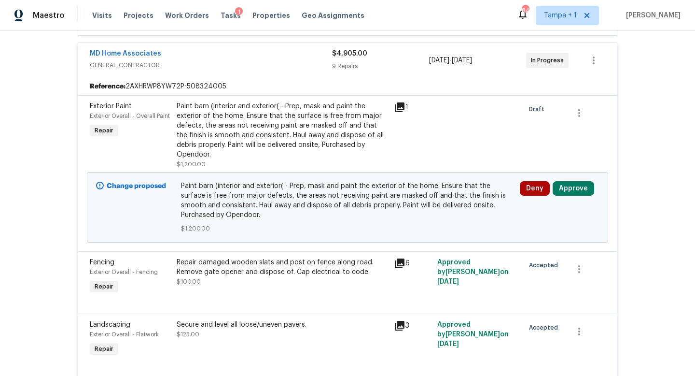
scroll to position [320, 0]
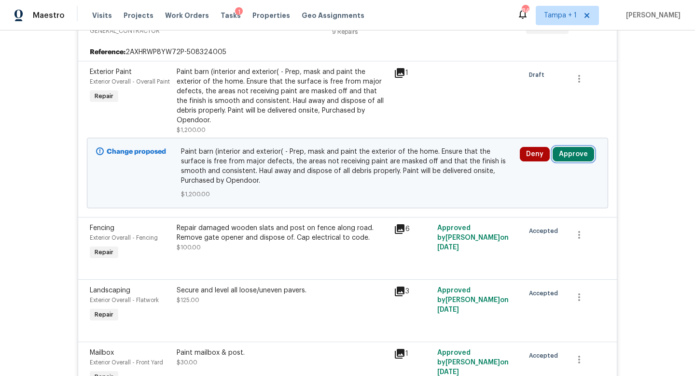
click at [571, 147] on button "Approve" at bounding box center [574, 154] width 42 height 14
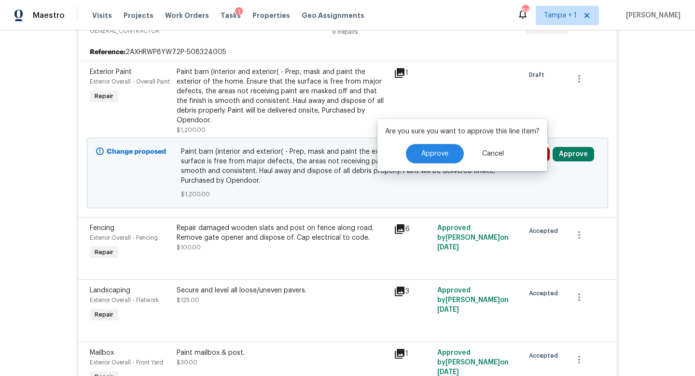
click at [571, 147] on button "Approve" at bounding box center [574, 154] width 42 height 14
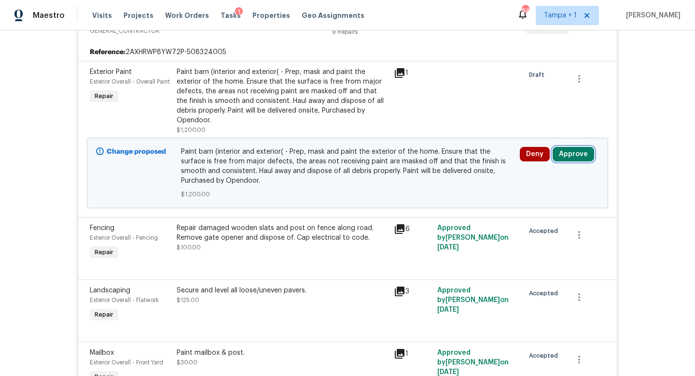
click at [569, 147] on button "Approve" at bounding box center [574, 154] width 42 height 14
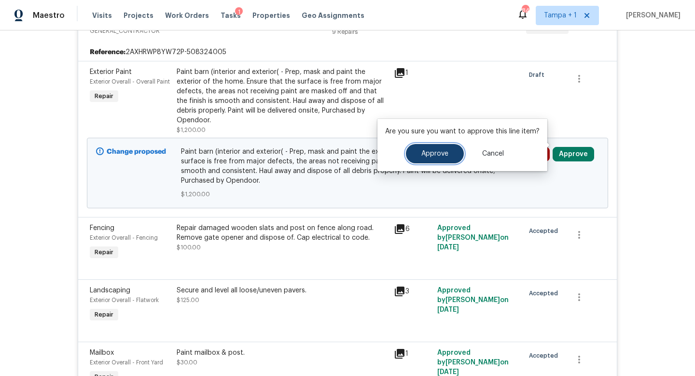
click at [435, 162] on button "Approve" at bounding box center [435, 153] width 58 height 19
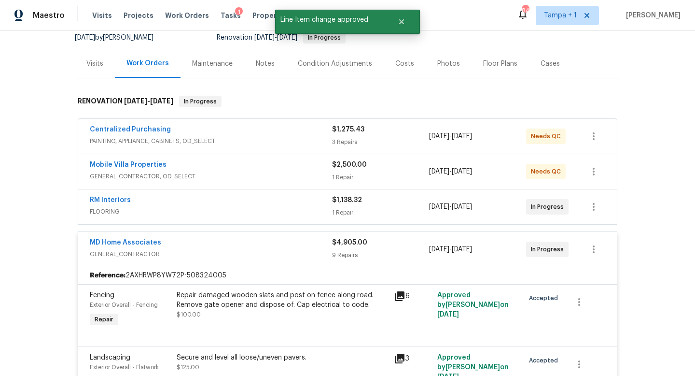
scroll to position [0, 0]
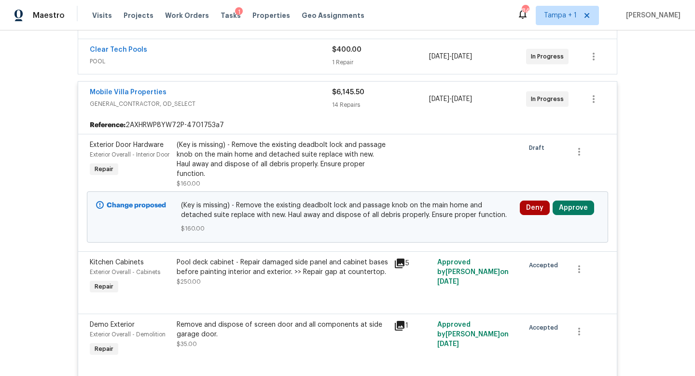
scroll to position [342, 0]
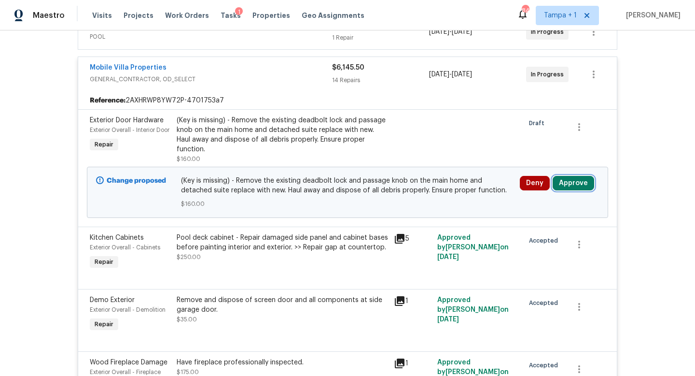
click at [579, 185] on button "Approve" at bounding box center [574, 183] width 42 height 14
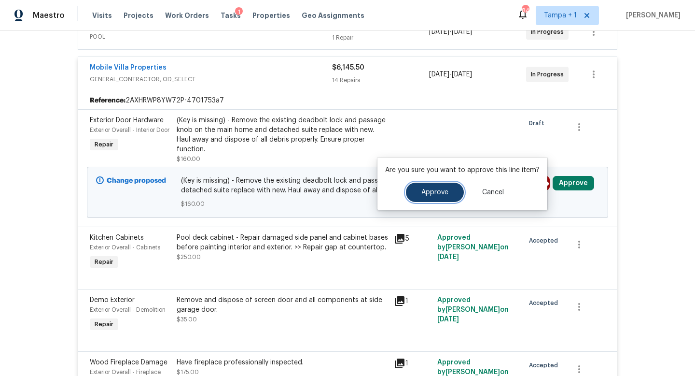
click at [423, 197] on button "Approve" at bounding box center [435, 192] width 58 height 19
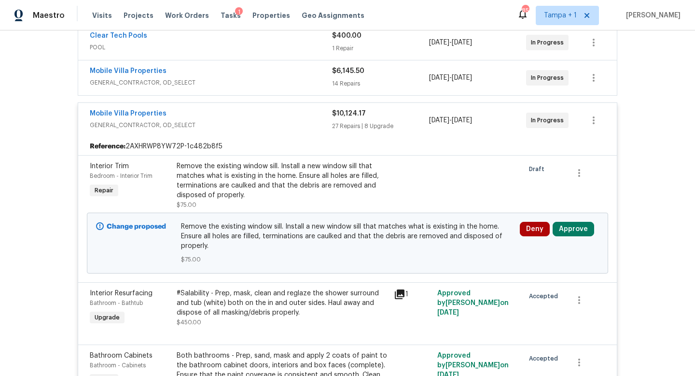
scroll to position [381, 0]
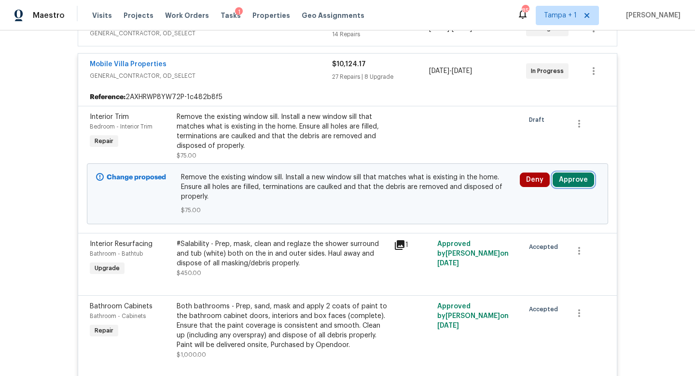
click at [571, 183] on button "Approve" at bounding box center [574, 179] width 42 height 14
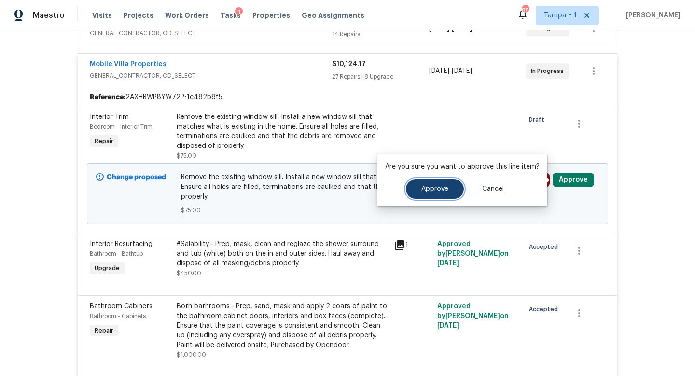
click at [431, 191] on span "Approve" at bounding box center [434, 188] width 27 height 7
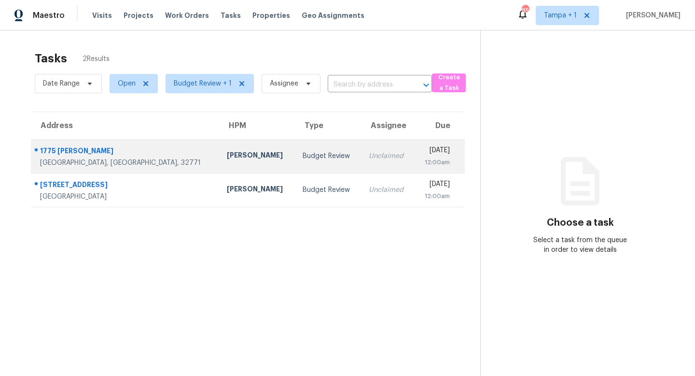
click at [361, 156] on td "Unclaimed" at bounding box center [387, 156] width 53 height 34
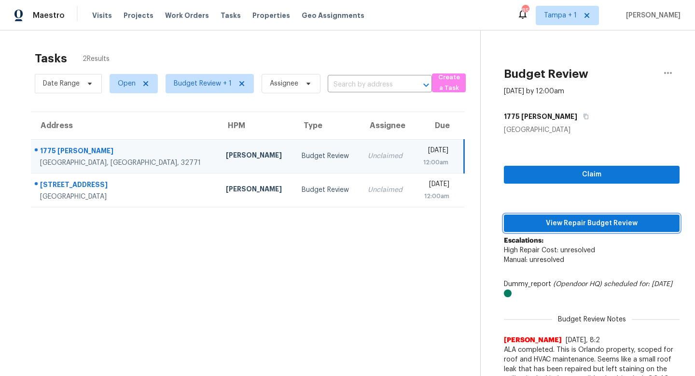
click at [597, 222] on span "View Repair Budget Review" at bounding box center [592, 223] width 160 height 12
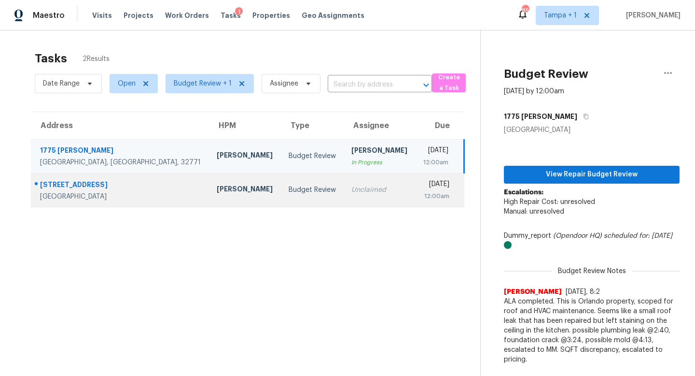
click at [289, 191] on div "Budget Review" at bounding box center [312, 190] width 47 height 10
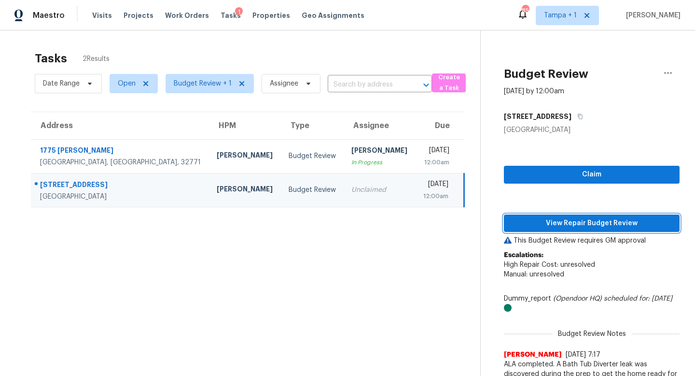
click at [573, 222] on span "View Repair Budget Review" at bounding box center [592, 223] width 160 height 12
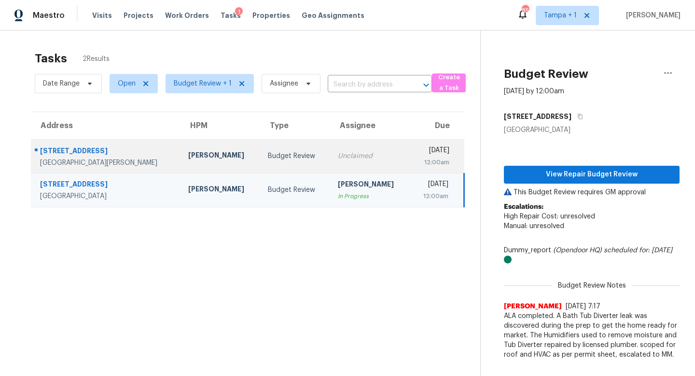
click at [338, 156] on div "Unclaimed" at bounding box center [370, 156] width 64 height 10
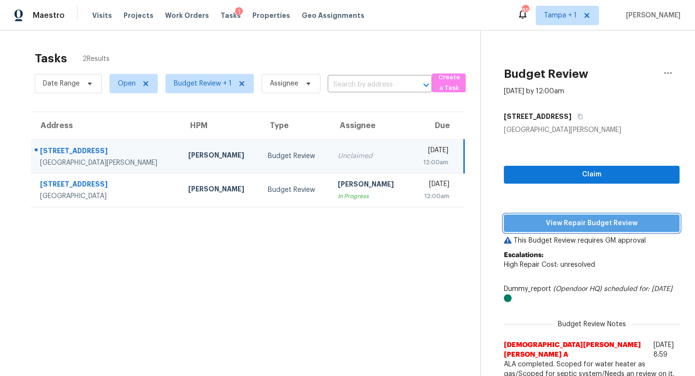
click at [583, 222] on span "View Repair Budget Review" at bounding box center [592, 223] width 160 height 12
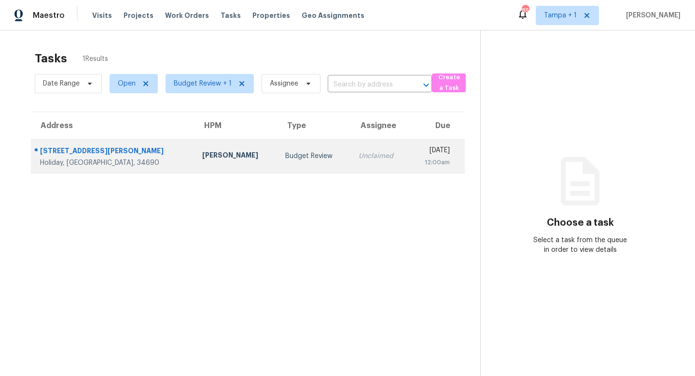
click at [351, 154] on td "Unclaimed" at bounding box center [380, 156] width 58 height 34
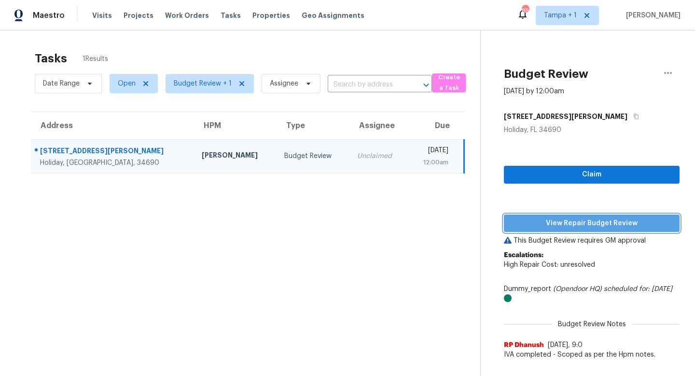
click at [602, 215] on button "View Repair Budget Review" at bounding box center [592, 223] width 176 height 18
